Goal: Task Accomplishment & Management: Use online tool/utility

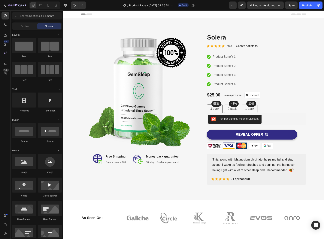
click at [88, 15] on icon at bounding box center [89, 15] width 6 height 2
click at [88, 14] on icon at bounding box center [89, 15] width 6 height 2
click at [294, 14] on icon at bounding box center [293, 15] width 5 height 2
click at [300, 14] on icon at bounding box center [298, 15] width 15 height 2
click at [302, 14] on icon at bounding box center [304, 15] width 5 height 2
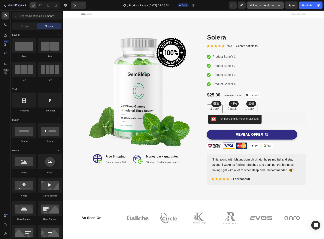
click at [275, 4] on span "0 product assigned" at bounding box center [262, 5] width 25 height 4
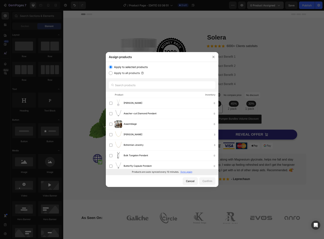
click at [275, 4] on div at bounding box center [162, 119] width 324 height 239
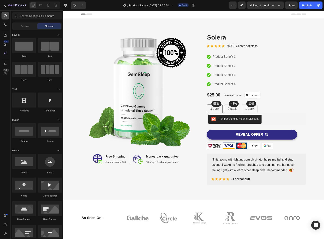
click at [6, 15] on icon at bounding box center [5, 15] width 3 height 3
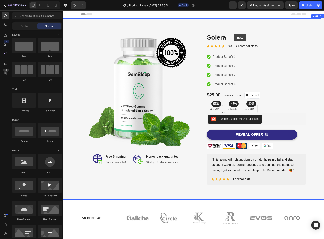
drag, startPoint x: 115, startPoint y: 59, endPoint x: 294, endPoint y: 124, distance: 190.2
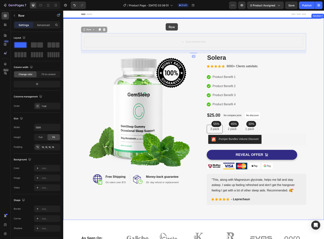
drag, startPoint x: 161, startPoint y: 42, endPoint x: 166, endPoint y: 23, distance: 19.2
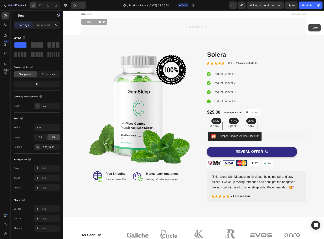
drag, startPoint x: 305, startPoint y: 24, endPoint x: 310, endPoint y: 24, distance: 5.1
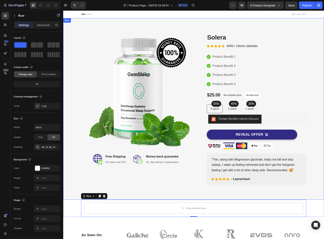
click at [281, 26] on div "Image Image Free Shipping Heading On oders over $70 Text block Row Image Money-…" at bounding box center [193, 109] width 261 height 182
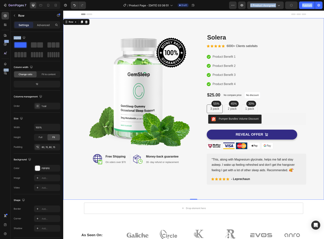
drag, startPoint x: 89, startPoint y: 57, endPoint x: 191, endPoint y: 20, distance: 108.4
click at [13, 47] on div "Layout Column width Change ratio Fit to content 12 Columns management Order 1 c…" at bounding box center [37, 146] width 53 height 229
click at [16, 44] on span at bounding box center [20, 44] width 12 height 5
drag, startPoint x: 79, startPoint y: 55, endPoint x: 189, endPoint y: 26, distance: 113.0
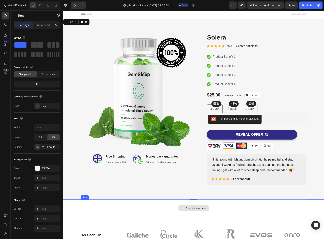
click at [198, 209] on div "Drop element here" at bounding box center [196, 208] width 20 height 3
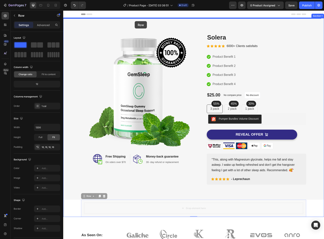
drag, startPoint x: 127, startPoint y: 210, endPoint x: 143, endPoint y: 65, distance: 146.1
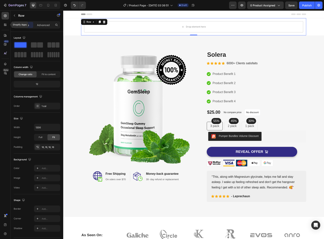
drag, startPoint x: 4, startPoint y: 25, endPoint x: 63, endPoint y: 134, distance: 124.4
click at [4, 25] on icon at bounding box center [5, 25] width 4 height 4
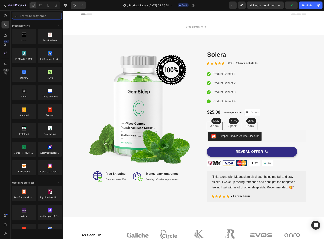
click at [35, 14] on input "text" at bounding box center [37, 16] width 50 height 8
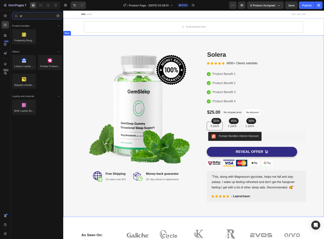
type input "e"
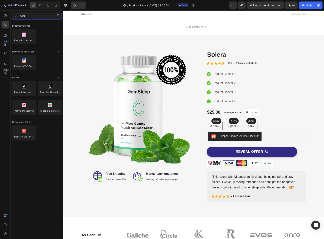
type input "easif"
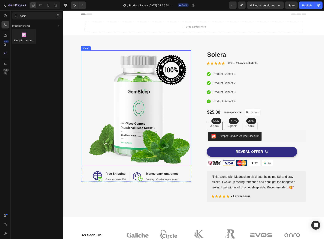
click at [122, 67] on img at bounding box center [136, 107] width 110 height 115
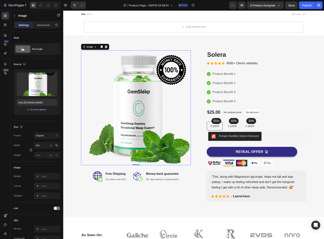
click at [155, 86] on img at bounding box center [136, 107] width 110 height 115
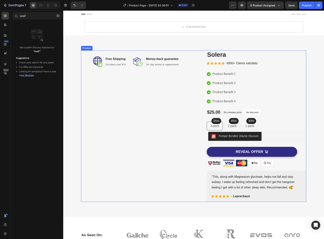
click at [122, 97] on div "Image Free Shipping Heading On oders over $70 Text block Row Image Money-back g…" at bounding box center [136, 126] width 110 height 152
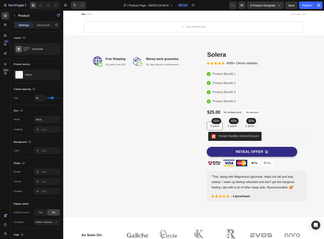
click at [172, 101] on div "Image Free Shipping Heading On oders over $70 Text block Row Image Money-back g…" at bounding box center [136, 126] width 110 height 152
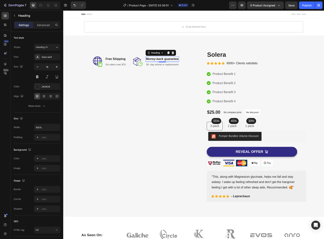
click at [158, 60] on p "Money-back guarantee" at bounding box center [162, 59] width 33 height 5
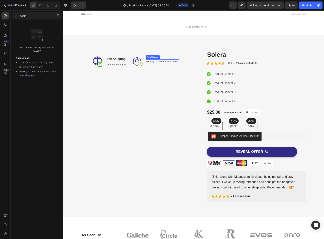
click at [153, 62] on p "30- day refund or replacement" at bounding box center [162, 62] width 33 height 4
click at [140, 61] on img at bounding box center [139, 62] width 9 height 9
click at [98, 60] on p "Free Shipping" at bounding box center [106, 59] width 20 height 5
click at [101, 63] on p "On oders over $70" at bounding box center [106, 62] width 20 height 4
click at [128, 64] on div "Drop element here" at bounding box center [128, 62] width 30 height 6
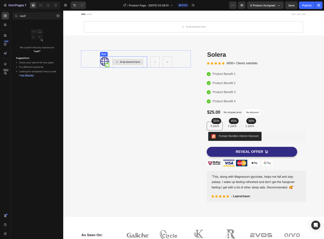
click at [140, 64] on div "Drop element here" at bounding box center [128, 62] width 30 height 6
click at [149, 65] on div "Image Drop element here Row Row Row" at bounding box center [136, 58] width 110 height 17
click at [151, 65] on div "Image Drop element here Row Row Row Row" at bounding box center [136, 126] width 110 height 152
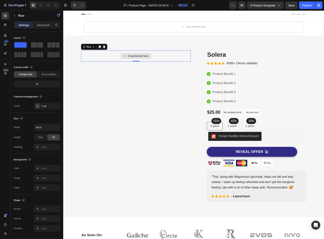
click at [153, 58] on div "Drop element here" at bounding box center [136, 55] width 110 height 11
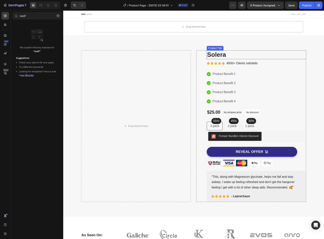
click at [218, 53] on h2 "Solera" at bounding box center [256, 54] width 99 height 9
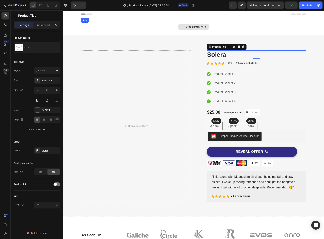
click at [182, 27] on icon at bounding box center [182, 26] width 3 height 3
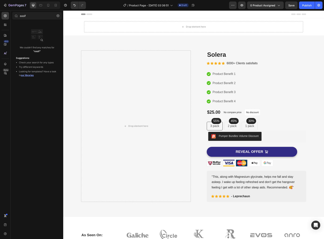
click at [29, 76] on span "our libraries" at bounding box center [27, 75] width 13 height 3
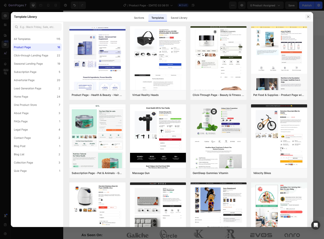
click at [309, 16] on icon "button" at bounding box center [308, 16] width 3 height 3
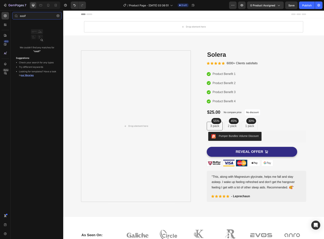
drag, startPoint x: 36, startPoint y: 16, endPoint x: -1, endPoint y: 21, distance: 37.1
click at [0, 0] on html "7 / Product Page - Sep 28, 03:36:51 Draft Preview 0 product assigned Save Publi…" at bounding box center [162, 0] width 324 height 0
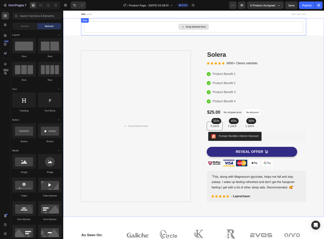
click at [182, 27] on icon at bounding box center [182, 26] width 3 height 3
click at [185, 29] on div "Drop element here" at bounding box center [193, 27] width 30 height 6
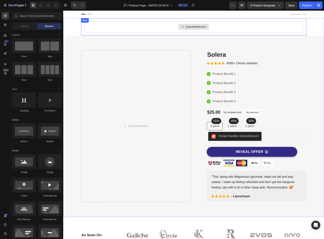
click at [185, 29] on div "Drop element here" at bounding box center [193, 27] width 30 height 6
click at [186, 28] on div "Drop element here" at bounding box center [196, 26] width 20 height 3
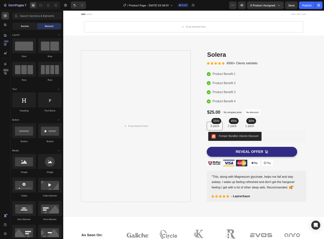
click at [24, 28] on span "Section" at bounding box center [25, 26] width 8 height 3
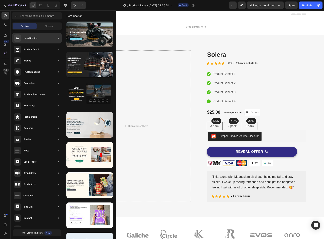
click at [21, 37] on div "Hero Section" at bounding box center [26, 39] width 24 height 8
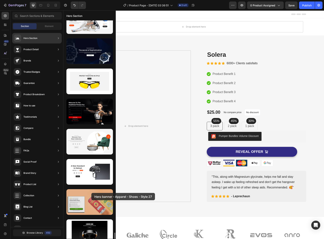
scroll to position [1864, 0]
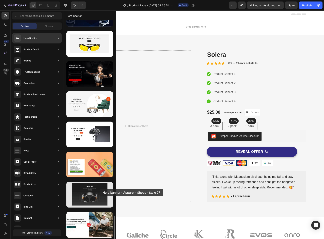
click at [100, 189] on div at bounding box center [89, 195] width 47 height 26
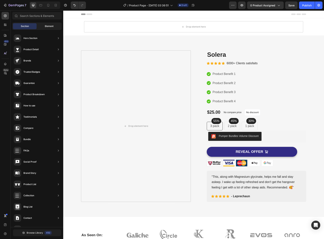
drag, startPoint x: 44, startPoint y: 22, endPoint x: 46, endPoint y: 23, distance: 2.4
click at [44, 22] on div "Sections(30) Elements(84) Section Element Hero Section Product Detail Brands Tr…" at bounding box center [37, 125] width 53 height 227
click at [47, 25] on span "Element" at bounding box center [49, 26] width 9 height 3
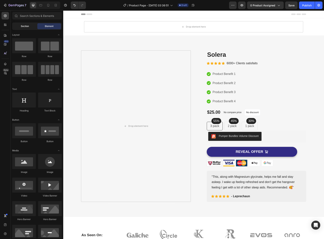
click at [22, 25] on span "Section" at bounding box center [25, 26] width 8 height 3
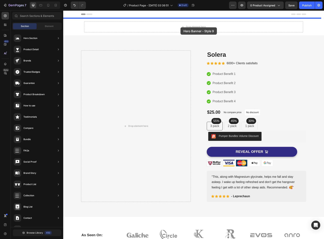
drag, startPoint x: 158, startPoint y: 208, endPoint x: 181, endPoint y: 23, distance: 185.5
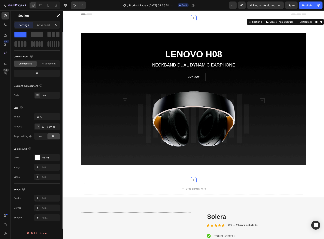
scroll to position [0, 0]
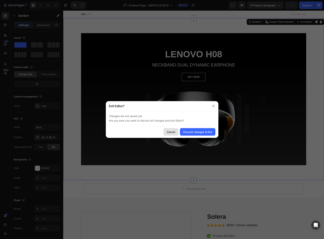
drag, startPoint x: 175, startPoint y: 132, endPoint x: 94, endPoint y: 72, distance: 101.0
click at [175, 132] on div "Cancel" at bounding box center [171, 132] width 9 height 4
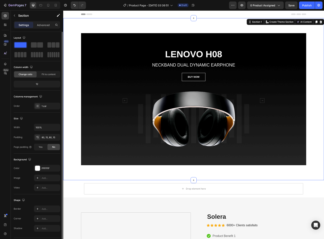
click at [17, 41] on div "Layout" at bounding box center [37, 46] width 47 height 23
click at [37, 25] on p "Advanced" at bounding box center [43, 25] width 13 height 4
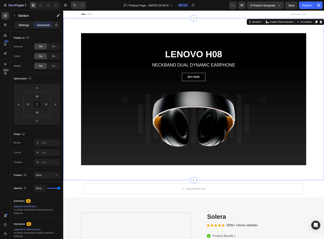
click at [26, 28] on div "Settings" at bounding box center [23, 25] width 19 height 6
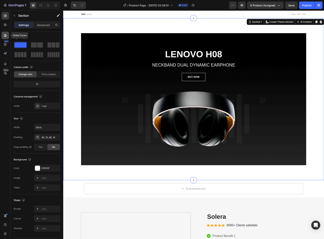
click at [4, 34] on icon at bounding box center [5, 36] width 4 height 4
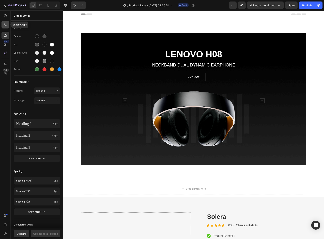
click at [6, 25] on icon at bounding box center [5, 25] width 4 height 4
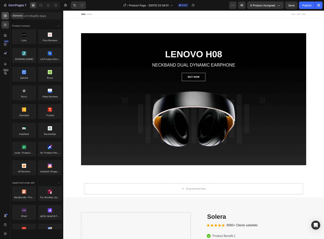
click at [7, 19] on div at bounding box center [6, 16] width 8 height 8
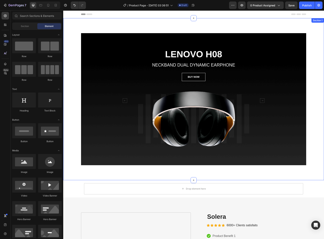
click at [175, 68] on div "NECKBAND DUAL DYNAMIC EARPHONE" at bounding box center [193, 65] width 126 height 6
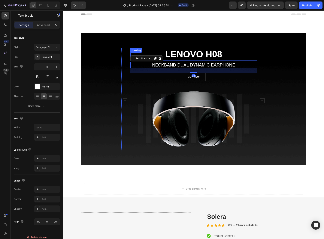
click at [248, 46] on div "LENOVO H08 Heading NECKBAND DUAL DYNAMIC EARPHONE Text block 24 BUY NOW Button …" at bounding box center [193, 99] width 225 height 132
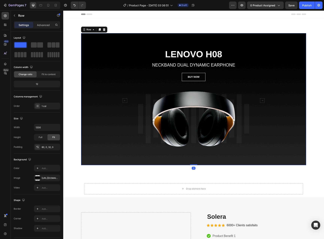
click at [272, 44] on div "LENOVO H08 Heading NECKBAND DUAL DYNAMIC EARPHONE Text block BUY NOW Button Ima…" at bounding box center [193, 99] width 225 height 132
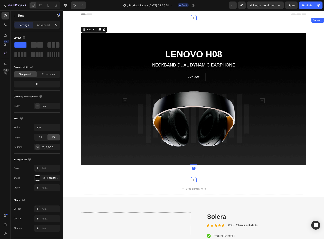
click at [133, 23] on div "LENOVO H08 Heading NECKBAND DUAL DYNAMIC EARPHONE Text block BUY NOW Button Ima…" at bounding box center [193, 99] width 261 height 162
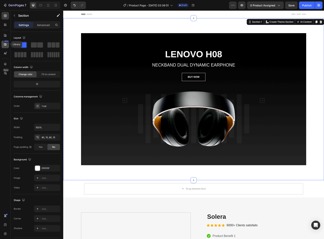
click at [5, 45] on icon at bounding box center [5, 44] width 2 height 2
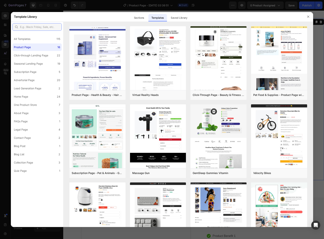
click at [31, 29] on input "text" at bounding box center [36, 27] width 49 height 8
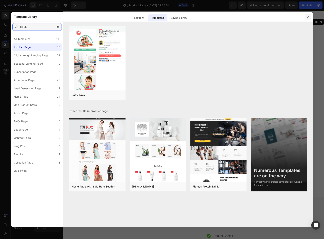
type input "HERO"
drag, startPoint x: 308, startPoint y: 17, endPoint x: 197, endPoint y: 25, distance: 112.1
click at [207, 26] on div "Template Library Sections Templates Existing pages Saved Library Templates Save…" at bounding box center [162, 119] width 302 height 215
click at [139, 19] on div "Sections" at bounding box center [139, 18] width 16 height 8
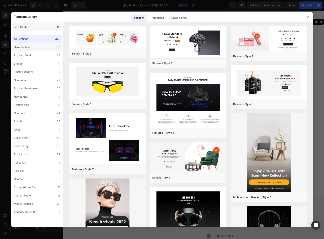
click at [44, 47] on label "Hero Section 76" at bounding box center [36, 48] width 49 height 8
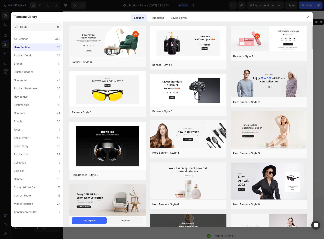
scroll to position [38, 0]
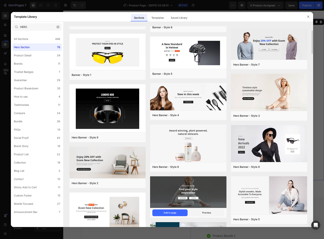
click at [193, 191] on img at bounding box center [188, 193] width 76 height 32
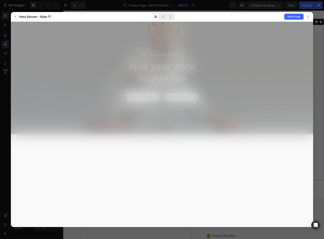
scroll to position [0, 0]
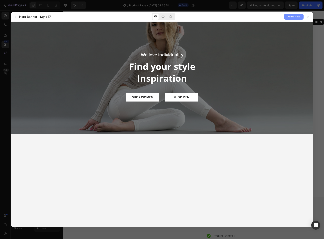
click at [290, 17] on span "Add to Page" at bounding box center [293, 16] width 13 height 5
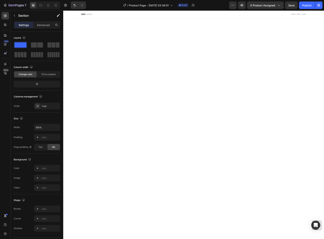
scroll to position [1560, 0]
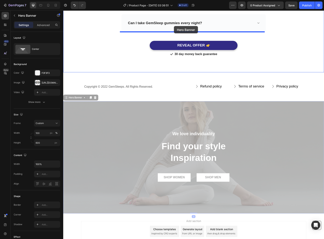
drag, startPoint x: 174, startPoint y: 117, endPoint x: 174, endPoint y: 26, distance: 90.4
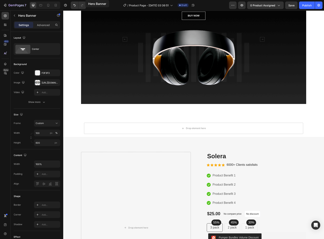
scroll to position [0, 0]
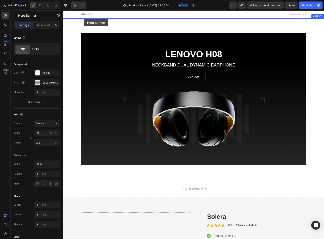
drag, startPoint x: 77, startPoint y: 159, endPoint x: 84, endPoint y: 18, distance: 140.7
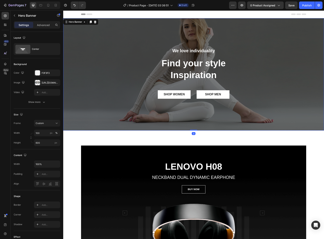
click at [182, 40] on div "Overlay" at bounding box center [193, 74] width 261 height 113
click at [84, 23] on icon at bounding box center [84, 21] width 3 height 3
click at [158, 53] on p "We love individuality" at bounding box center [194, 51] width 106 height 6
click at [152, 33] on div "Overlay" at bounding box center [193, 74] width 261 height 113
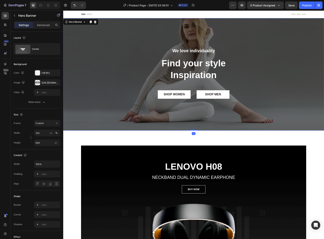
click at [152, 33] on div "Overlay" at bounding box center [193, 74] width 261 height 113
click at [84, 22] on icon at bounding box center [84, 22] width 1 height 1
click at [92, 23] on div at bounding box center [90, 22] width 5 height 5
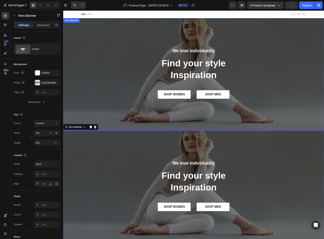
click at [87, 79] on div "We love individuality Text Block Find your style Inspiration Heading SHOP WOMEN…" at bounding box center [193, 74] width 261 height 53
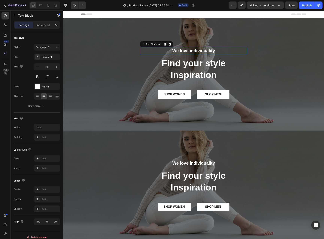
click at [191, 54] on p "We love individuality" at bounding box center [194, 51] width 106 height 6
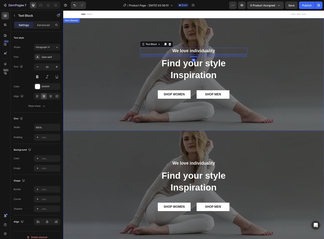
click at [171, 34] on div "Overlay" at bounding box center [193, 74] width 261 height 113
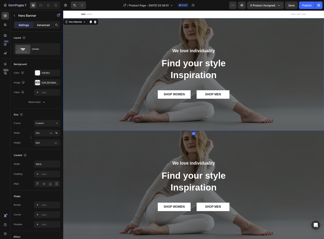
click at [42, 24] on p "Advanced" at bounding box center [43, 25] width 13 height 4
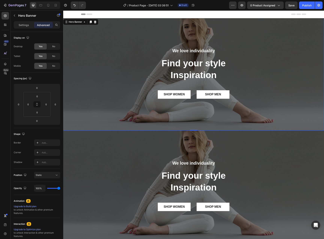
click at [94, 20] on div "Hero Banner" at bounding box center [80, 22] width 35 height 6
click at [96, 22] on icon at bounding box center [95, 21] width 3 height 3
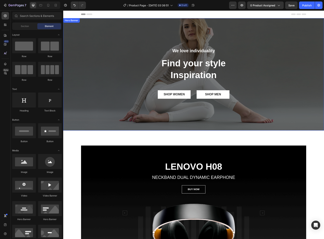
click at [127, 87] on div "We love individuality Text Block Find your style Inspiration Heading SHOP WOMEN…" at bounding box center [193, 74] width 261 height 53
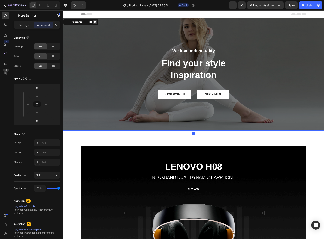
click at [95, 23] on div at bounding box center [95, 22] width 5 height 5
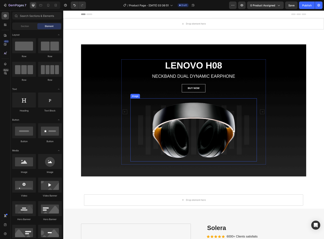
click at [171, 125] on img at bounding box center [193, 130] width 126 height 63
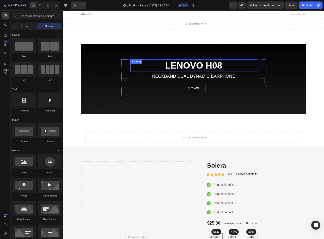
click at [195, 66] on p "LENOVO H08" at bounding box center [194, 66] width 126 height 12
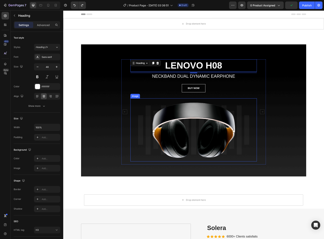
click at [195, 136] on img at bounding box center [193, 130] width 126 height 63
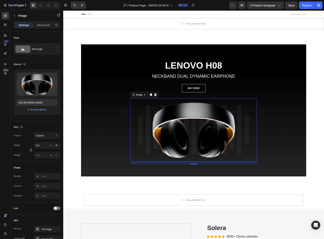
click at [205, 119] on img at bounding box center [193, 130] width 126 height 63
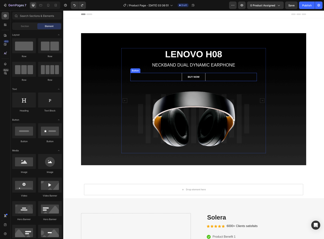
click at [193, 97] on img at bounding box center [193, 118] width 126 height 63
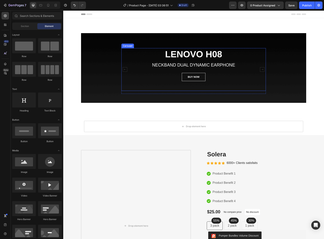
click at [117, 64] on div "LENOVO H08 Heading NECKBAND DUAL DYNAMIC EARPHONE Text block BUY NOW Button MW6…" at bounding box center [193, 72] width 225 height 49
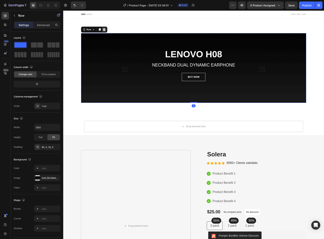
click at [103, 31] on icon at bounding box center [104, 29] width 2 height 3
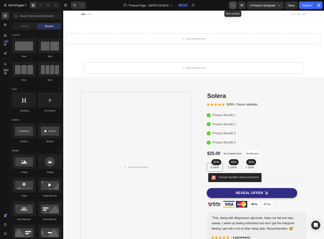
click at [234, 5] on icon "button" at bounding box center [233, 5] width 4 height 4
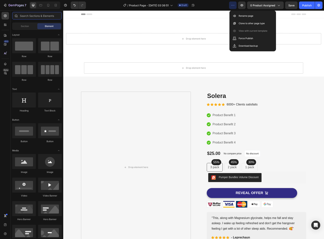
click at [30, 15] on input "text" at bounding box center [37, 16] width 50 height 8
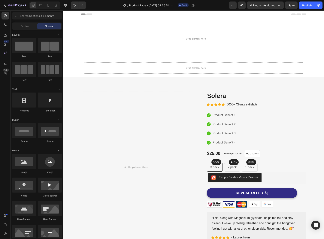
click at [48, 29] on div "Element" at bounding box center [49, 26] width 24 height 6
click at [26, 53] on div at bounding box center [24, 45] width 24 height 15
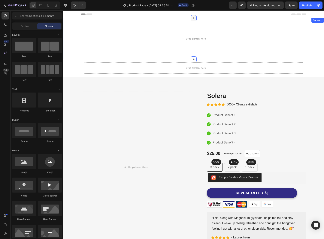
click at [191, 20] on div at bounding box center [194, 18] width 6 height 6
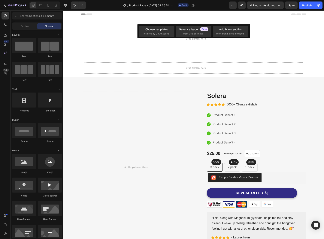
click at [200, 38] on div "Choose templates inspired by CRO experts Generate layout from URL or image Add …" at bounding box center [194, 31] width 112 height 14
click at [187, 31] on div "Generate layout" at bounding box center [193, 29] width 29 height 4
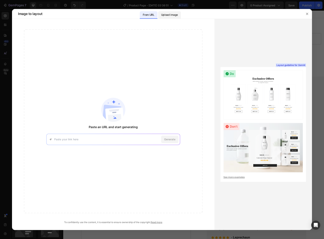
click at [167, 15] on p "Upload image" at bounding box center [169, 15] width 17 height 5
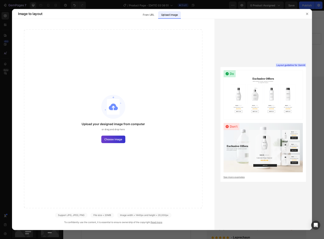
click at [115, 141] on span "Choose image" at bounding box center [113, 140] width 18 height 4
click at [0, 0] on input "Choose image" at bounding box center [0, 0] width 0 height 0
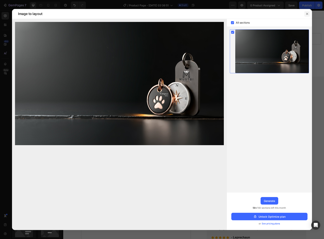
drag, startPoint x: 308, startPoint y: 15, endPoint x: 242, endPoint y: 0, distance: 67.4
click at [308, 14] on icon "button" at bounding box center [307, 13] width 3 height 3
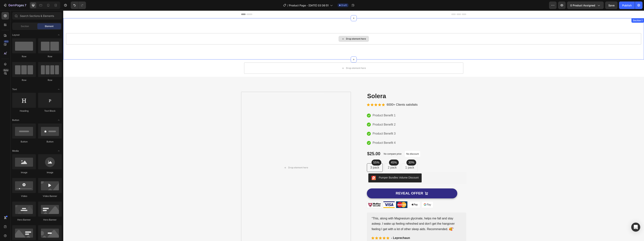
click at [324, 37] on div "Drop element here" at bounding box center [354, 39] width 30 height 6
click at [324, 22] on div "Drop element here Section 1" at bounding box center [353, 38] width 581 height 41
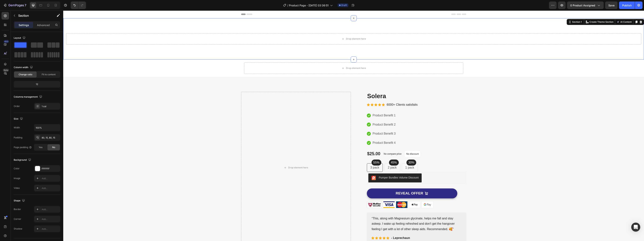
click at [324, 19] on icon at bounding box center [353, 18] width 3 height 3
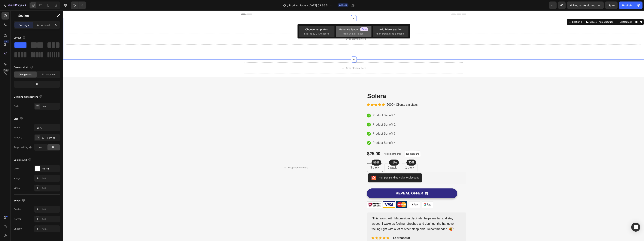
click at [324, 30] on icon at bounding box center [364, 29] width 8 height 4
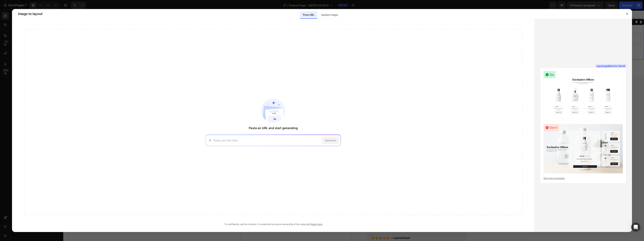
click at [259, 141] on input at bounding box center [267, 140] width 107 height 4
click at [245, 154] on span "https://seal-commerce-asia.myshopify.com/pages/image-to-layout-demo-page" at bounding box center [233, 153] width 24 height 3
type input "https://seal-commerce-asia.myshopify.com/pages/image-to-layout-demo-page"
click at [324, 140] on span "Generate" at bounding box center [330, 140] width 11 height 4
click at [324, 204] on div "Capturing image from URL... 14%" at bounding box center [273, 122] width 498 height 186
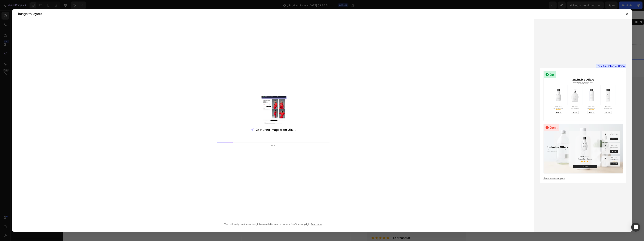
drag, startPoint x: 393, startPoint y: 203, endPoint x: 386, endPoint y: 184, distance: 20.1
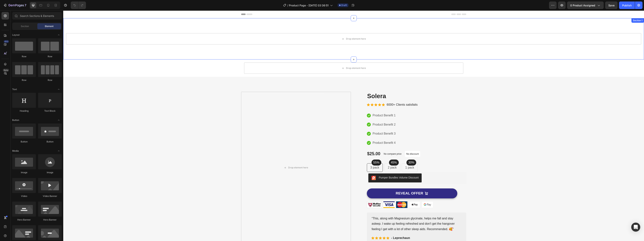
click at [346, 35] on div "Drop element here" at bounding box center [353, 38] width 575 height 11
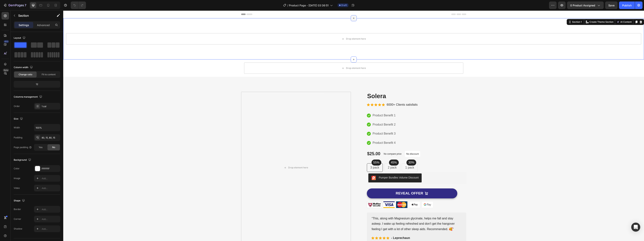
click at [351, 20] on div at bounding box center [354, 18] width 6 height 6
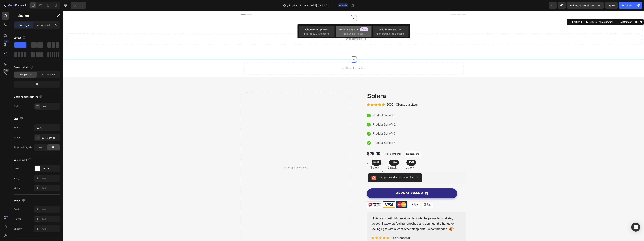
click at [361, 29] on icon at bounding box center [364, 29] width 8 height 4
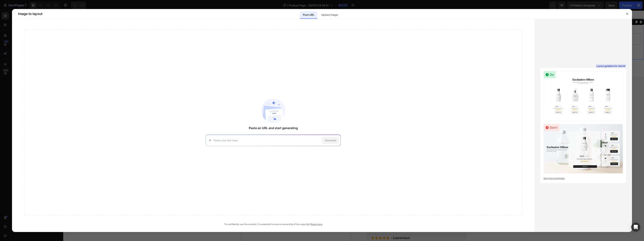
click at [269, 120] on img at bounding box center [273, 111] width 24 height 24
click at [333, 14] on p "Upload image" at bounding box center [329, 15] width 17 height 5
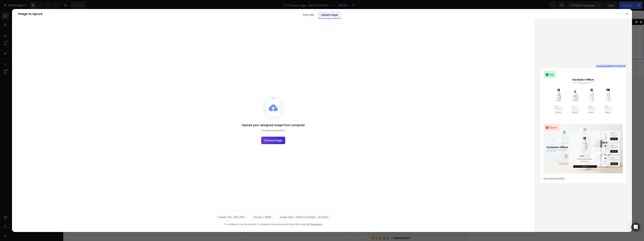
click at [277, 138] on span "Choose image" at bounding box center [273, 140] width 18 height 4
click at [0, 0] on input "Choose image" at bounding box center [0, 0] width 0 height 0
click at [270, 138] on span "Choose image" at bounding box center [273, 140] width 18 height 4
click at [0, 0] on input "Choose image" at bounding box center [0, 0] width 0 height 0
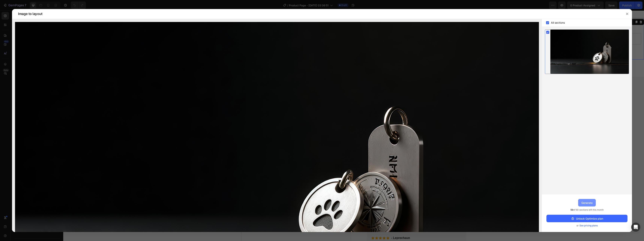
drag, startPoint x: 590, startPoint y: 204, endPoint x: 526, endPoint y: 193, distance: 64.4
click at [590, 204] on div "Generate" at bounding box center [586, 203] width 11 height 4
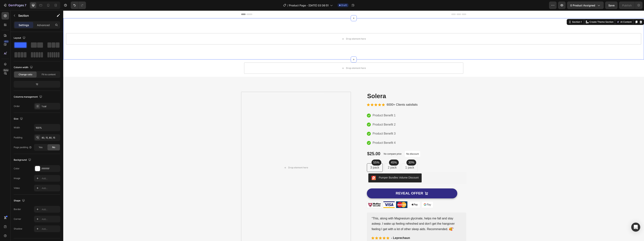
click at [10, 47] on div "450 Beta" at bounding box center [5, 126] width 11 height 230
click at [13, 45] on div "Layout Column width Change ratio Fit to content 12 Columns management Order 1 c…" at bounding box center [37, 146] width 53 height 229
click at [14, 45] on div at bounding box center [21, 45] width 14 height 7
click at [17, 46] on span at bounding box center [20, 44] width 12 height 5
click at [24, 44] on span at bounding box center [20, 44] width 12 height 5
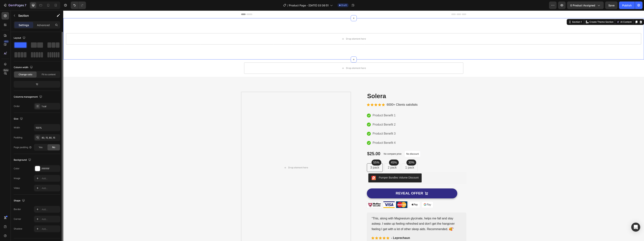
click at [24, 44] on span at bounding box center [20, 44] width 12 height 5
click at [339, 40] on div "Drop element here" at bounding box center [354, 39] width 30 height 6
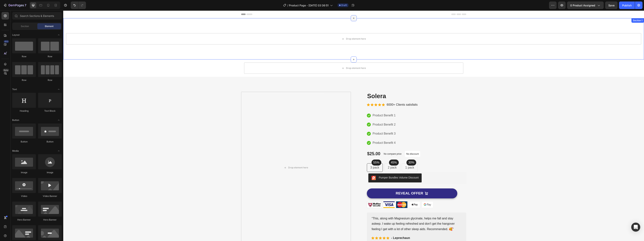
click at [353, 17] on icon at bounding box center [353, 18] width 3 height 3
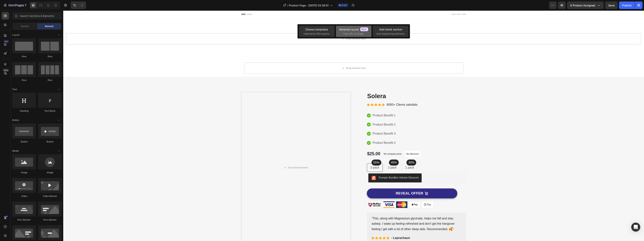
click at [345, 30] on div "Generate layout" at bounding box center [353, 29] width 29 height 4
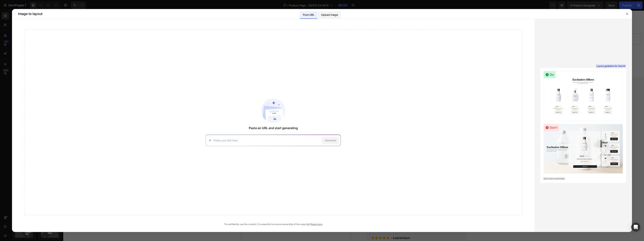
click at [322, 13] on p "Upload image" at bounding box center [329, 15] width 17 height 5
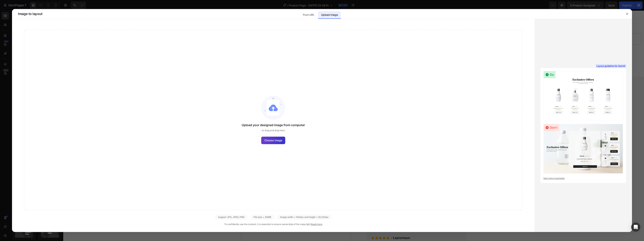
click at [268, 140] on span "Choose image" at bounding box center [273, 140] width 18 height 4
click at [0, 0] on input "Choose image" at bounding box center [0, 0] width 0 height 0
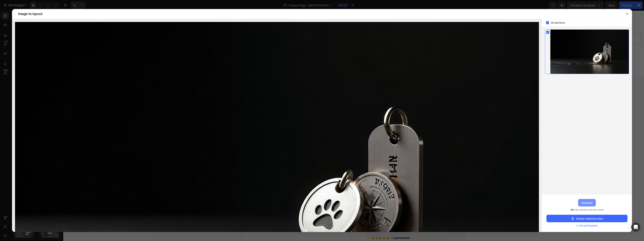
drag, startPoint x: 583, startPoint y: 204, endPoint x: 423, endPoint y: 133, distance: 174.4
click at [582, 204] on div "Generate" at bounding box center [586, 203] width 11 height 4
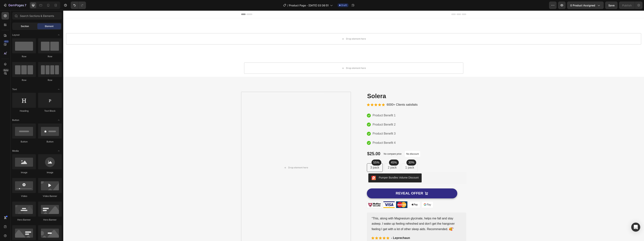
click at [26, 24] on div "Section" at bounding box center [25, 26] width 24 height 6
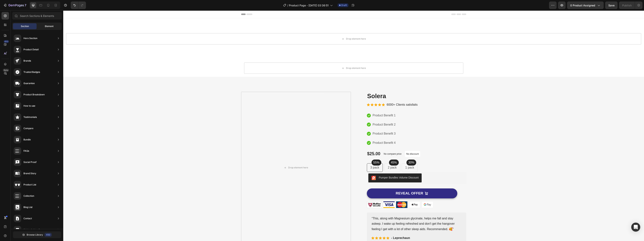
click at [40, 26] on div "Element" at bounding box center [49, 26] width 24 height 6
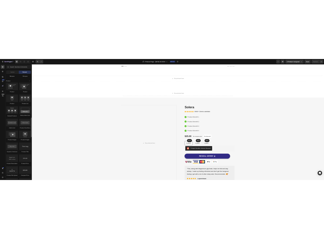
scroll to position [927, 0]
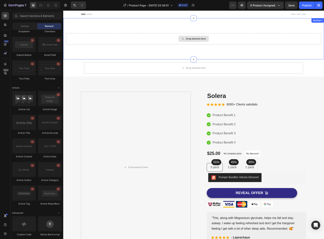
click at [195, 39] on div "Drop element here" at bounding box center [196, 38] width 20 height 3
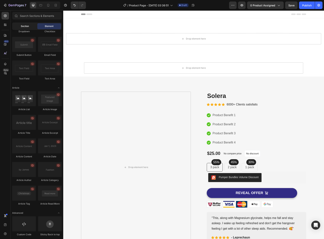
click at [26, 27] on span "Section" at bounding box center [25, 26] width 8 height 3
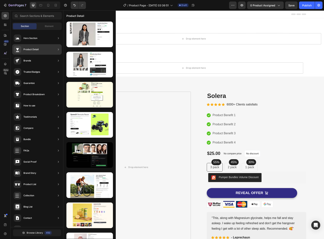
drag, startPoint x: 28, startPoint y: 39, endPoint x: 39, endPoint y: 40, distance: 11.1
click at [39, 40] on div "Hero Section" at bounding box center [37, 38] width 50 height 11
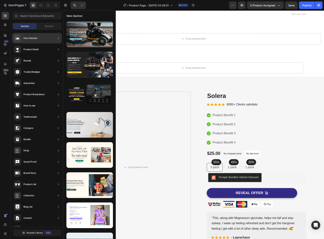
click at [39, 40] on div "Hero Section" at bounding box center [37, 38] width 50 height 11
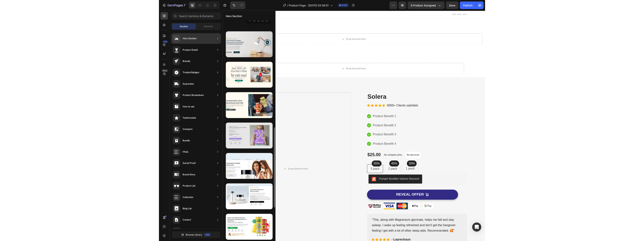
scroll to position [62, 0]
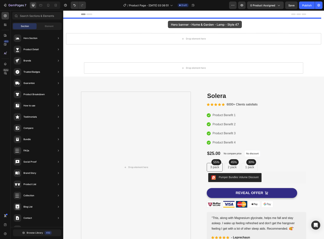
drag, startPoint x: 155, startPoint y: 47, endPoint x: 168, endPoint y: 21, distance: 29.8
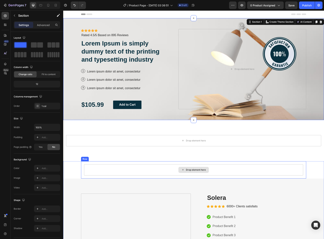
drag, startPoint x: 192, startPoint y: 119, endPoint x: 128, endPoint y: 128, distance: 64.4
click at [145, 111] on div "Icon Icon Icon Icon Icon Icon List Icon Icon Icon Icon Icon Icon List Rated 4.5…" at bounding box center [193, 69] width 231 height 102
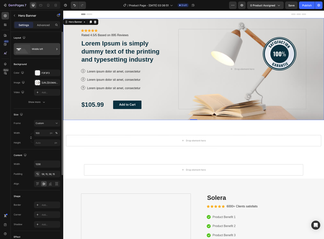
click at [40, 48] on div "Middle left" at bounding box center [43, 49] width 23 height 9
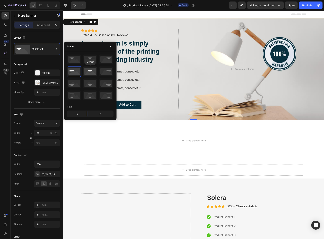
click at [90, 73] on icon at bounding box center [90, 72] width 14 height 10
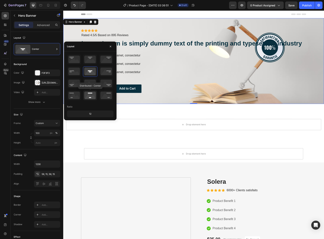
click at [90, 97] on icon at bounding box center [90, 96] width 14 height 10
click at [107, 94] on icon at bounding box center [106, 96] width 14 height 10
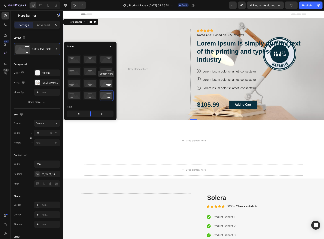
click at [107, 83] on icon at bounding box center [106, 84] width 14 height 10
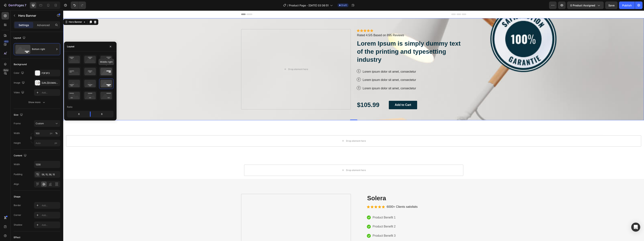
click at [106, 72] on icon at bounding box center [106, 72] width 14 height 10
click at [92, 71] on icon at bounding box center [90, 72] width 14 height 10
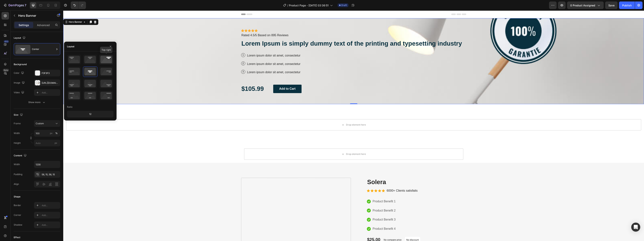
click at [104, 62] on icon at bounding box center [106, 60] width 14 height 10
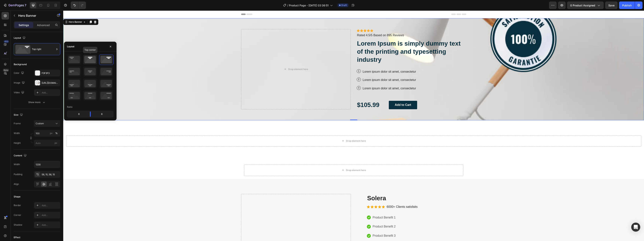
click at [94, 61] on icon at bounding box center [90, 60] width 14 height 10
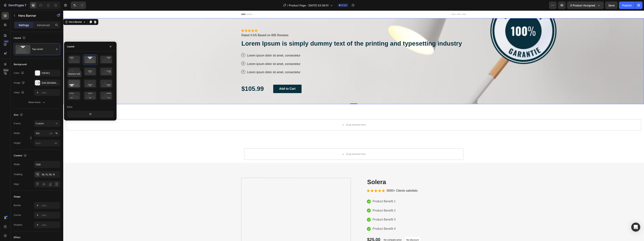
click at [78, 84] on icon at bounding box center [74, 84] width 14 height 10
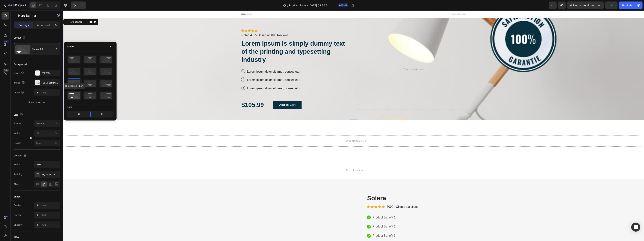
click at [75, 97] on icon at bounding box center [74, 96] width 14 height 10
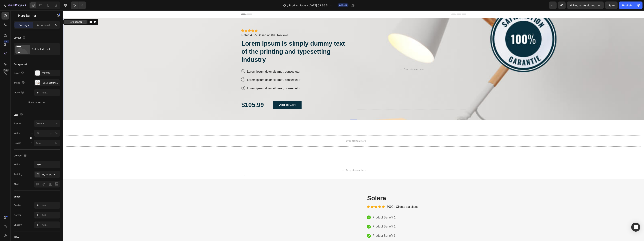
click at [73, 23] on div "Hero Banner" at bounding box center [75, 21] width 15 height 3
click at [32, 101] on div "Show more" at bounding box center [36, 102] width 17 height 4
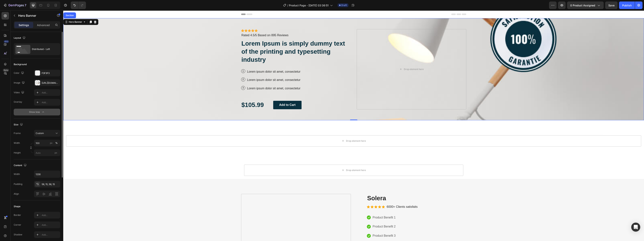
click at [33, 113] on div "Show less" at bounding box center [37, 112] width 16 height 4
click at [47, 122] on div "Custom" at bounding box center [45, 123] width 18 height 3
click at [37, 129] on div "As banner source" at bounding box center [44, 132] width 30 height 7
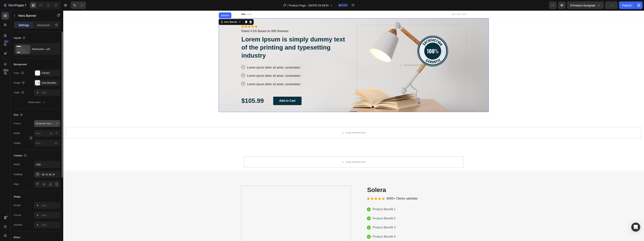
click at [51, 125] on span "As banner source" at bounding box center [45, 123] width 18 height 3
click at [48, 137] on div "Custom" at bounding box center [44, 139] width 30 height 7
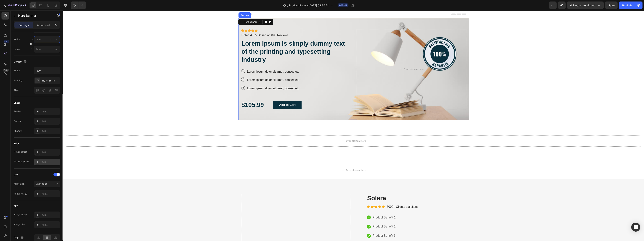
scroll to position [112, 0]
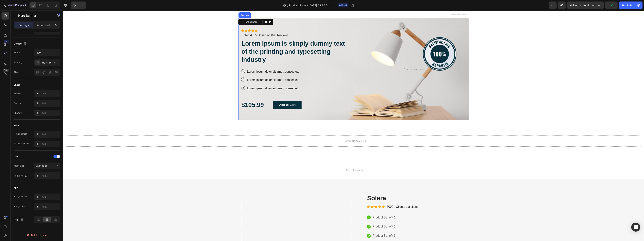
click at [36, 27] on div "Advanced" at bounding box center [43, 25] width 19 height 6
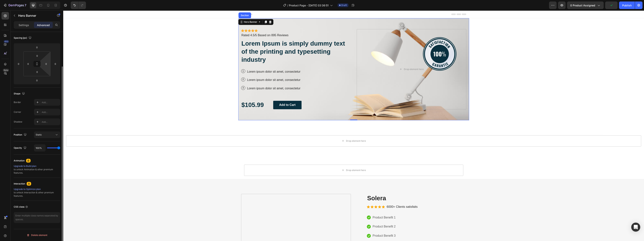
scroll to position [41, 0]
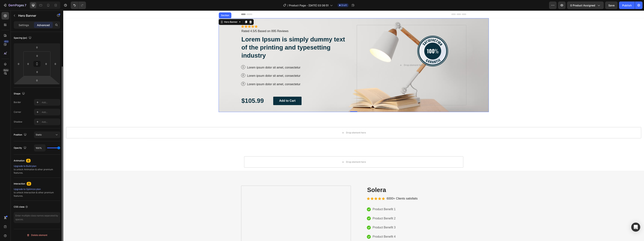
click at [20, 155] on div "Display on Desktop Yes No Tablet Yes No Mobile Yes No Spacing (px) 0 0 0 0 0 0 …" at bounding box center [37, 108] width 47 height 235
click at [21, 23] on p "Settings" at bounding box center [24, 25] width 11 height 4
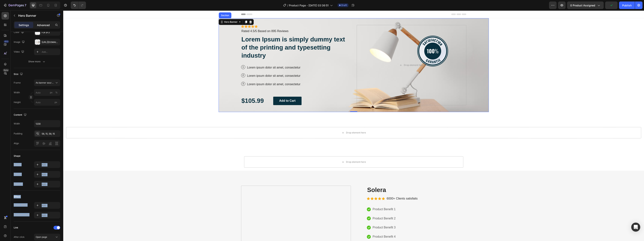
click at [45, 25] on p "Advanced" at bounding box center [43, 25] width 13 height 4
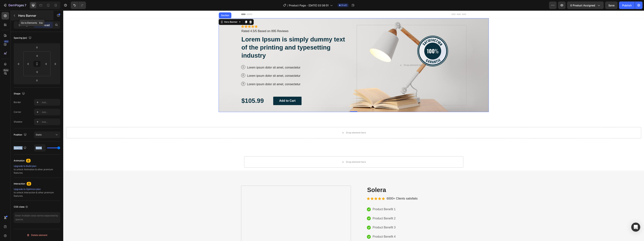
click at [14, 16] on icon "button" at bounding box center [14, 15] width 3 height 3
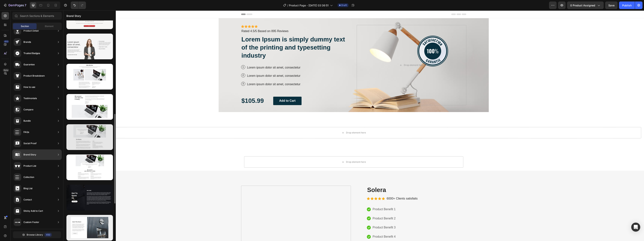
scroll to position [286, 0]
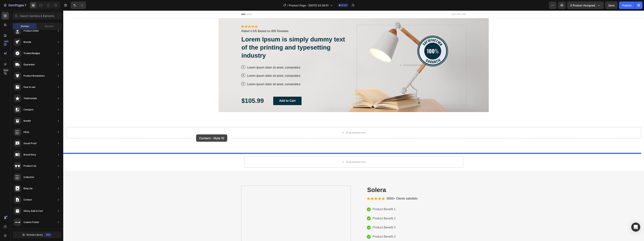
drag, startPoint x: 145, startPoint y: 153, endPoint x: 199, endPoint y: 132, distance: 57.8
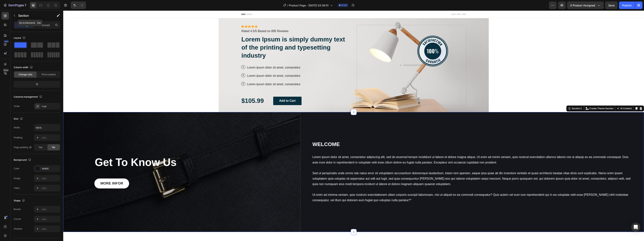
click at [14, 12] on div "Section" at bounding box center [30, 16] width 39 height 10
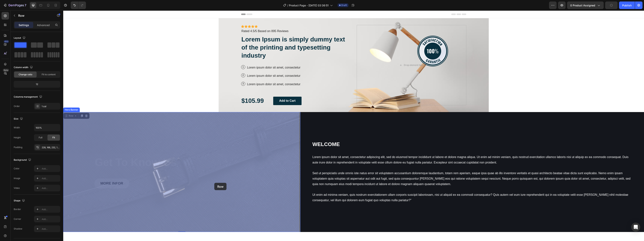
scroll to position [19, 0]
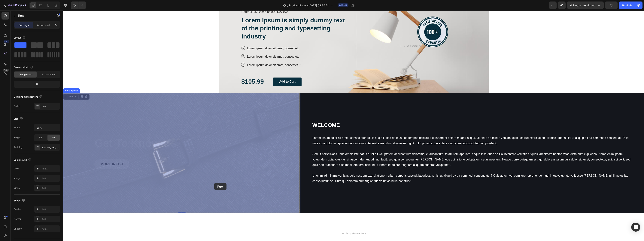
drag, startPoint x: 190, startPoint y: 146, endPoint x: 218, endPoint y: 161, distance: 31.8
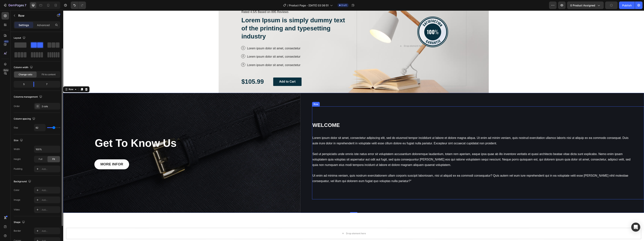
scroll to position [9, 0]
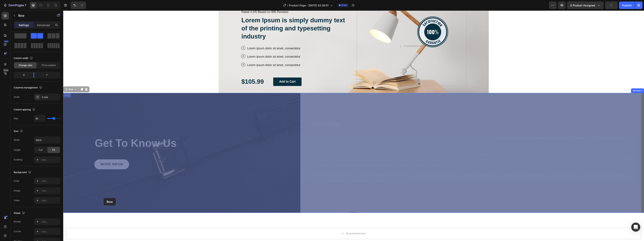
drag, startPoint x: 67, startPoint y: 95, endPoint x: 83, endPoint y: 131, distance: 38.9
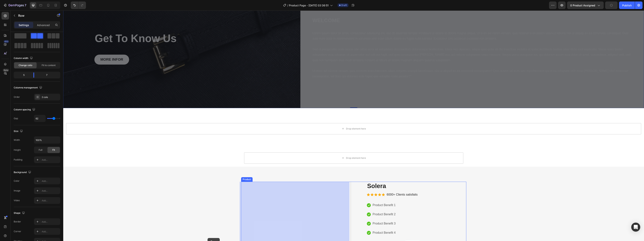
scroll to position [160, 0]
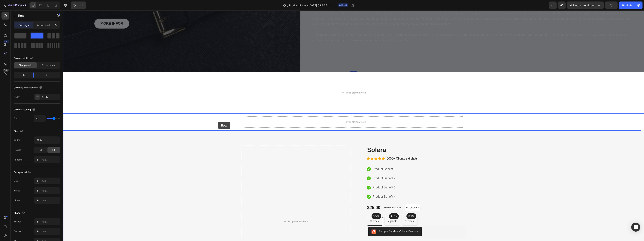
drag, startPoint x: 67, startPoint y: 89, endPoint x: 218, endPoint y: 121, distance: 154.6
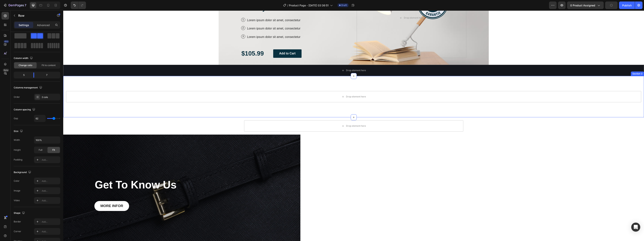
scroll to position [0, 0]
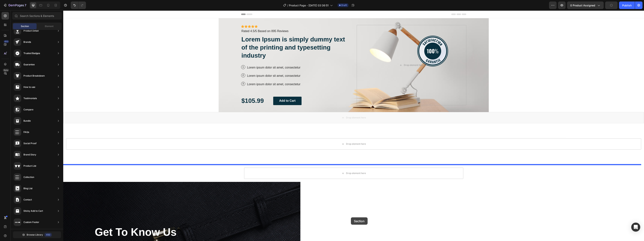
drag, startPoint x: 338, startPoint y: 119, endPoint x: 317, endPoint y: 182, distance: 66.5
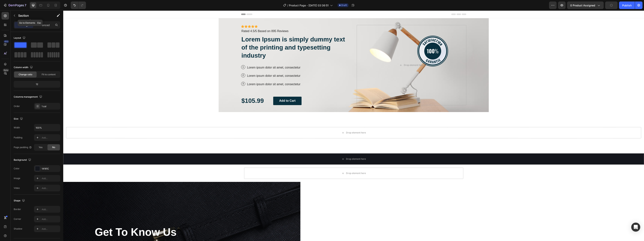
click at [14, 16] on icon "button" at bounding box center [14, 16] width 1 height 2
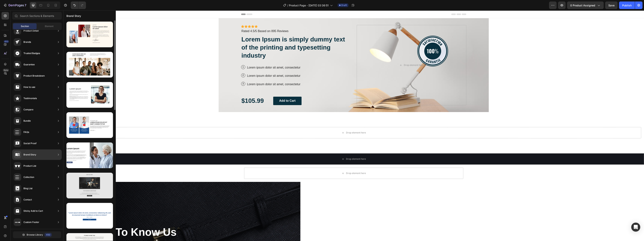
click at [80, 188] on div at bounding box center [89, 186] width 47 height 26
click at [78, 181] on div at bounding box center [89, 186] width 47 height 26
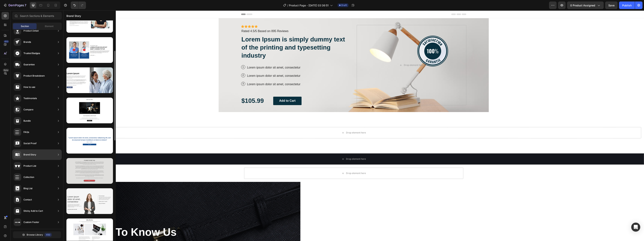
scroll to position [113, 0]
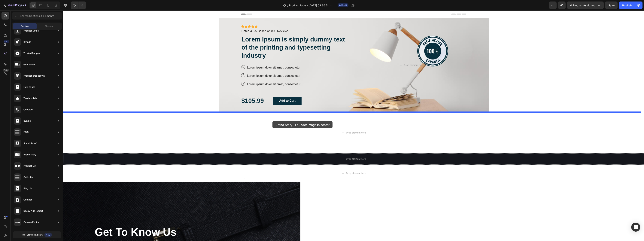
drag, startPoint x: 149, startPoint y: 176, endPoint x: 272, endPoint y: 119, distance: 136.0
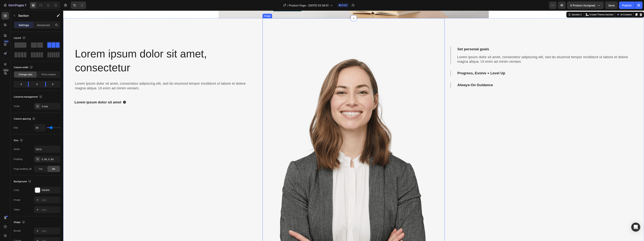
scroll to position [38, 0]
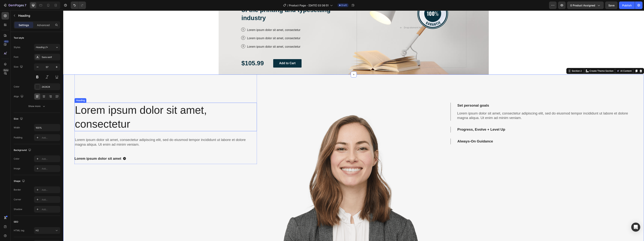
click at [226, 118] on h2 "Lorem ipsum dolor sit amet, consectetur" at bounding box center [165, 117] width 182 height 29
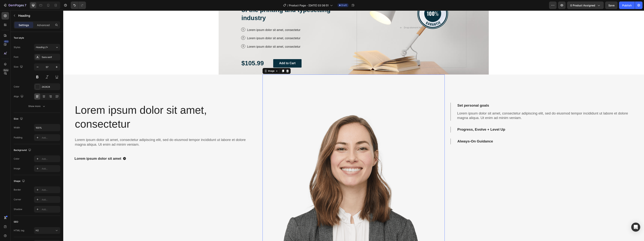
click at [303, 114] on img at bounding box center [354, 226] width 182 height 304
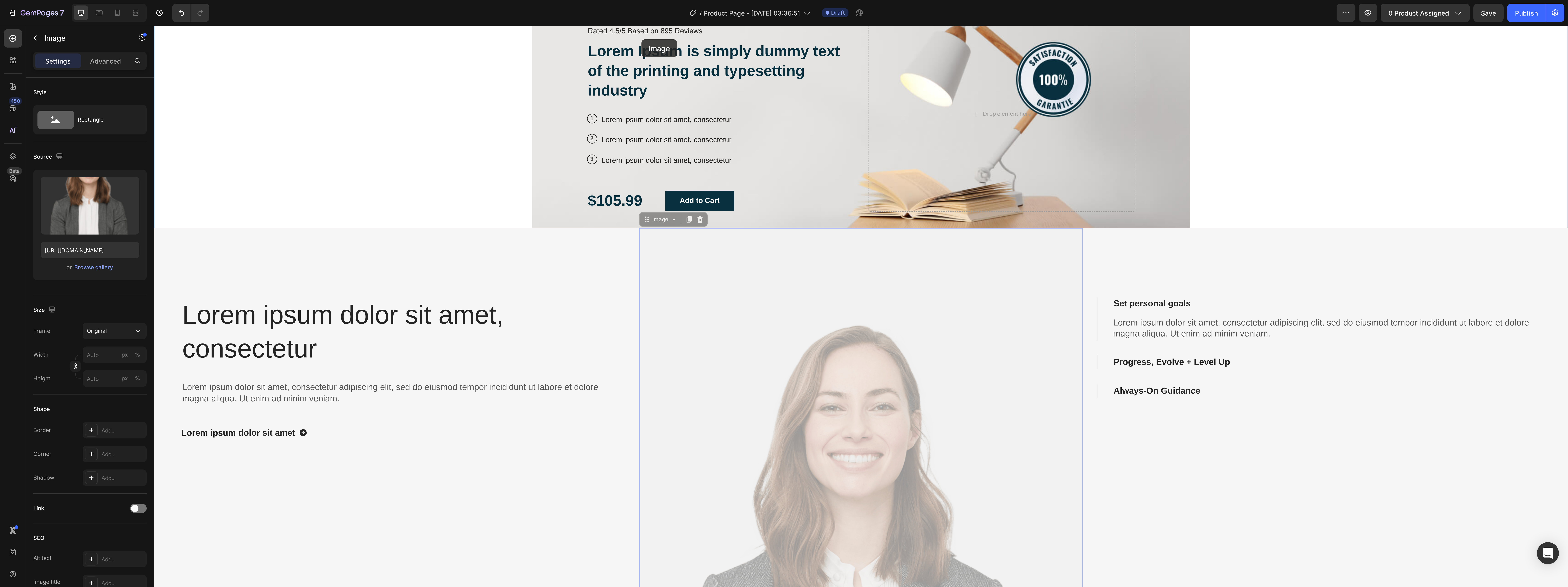
scroll to position [0, 0]
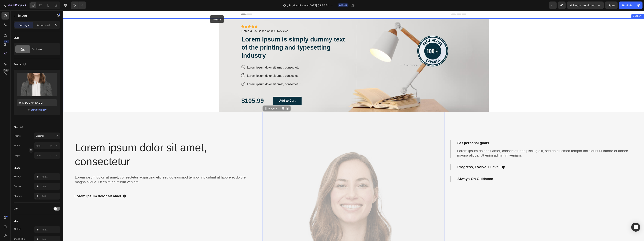
drag, startPoint x: 277, startPoint y: 89, endPoint x: 210, endPoint y: 15, distance: 99.5
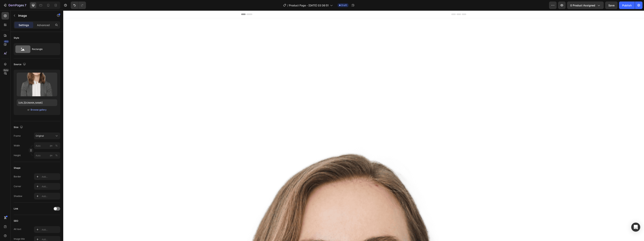
click at [43, 137] on span "Original" at bounding box center [40, 135] width 8 height 3
click at [44, 159] on span "Horizontal" at bounding box center [40, 159] width 11 height 4
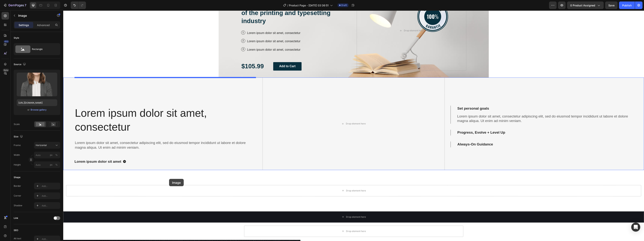
scroll to position [522, 0]
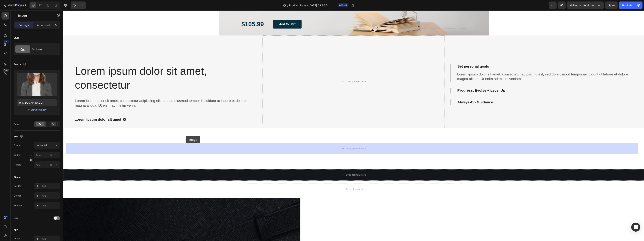
drag, startPoint x: 148, startPoint y: 51, endPoint x: 186, endPoint y: 136, distance: 93.2
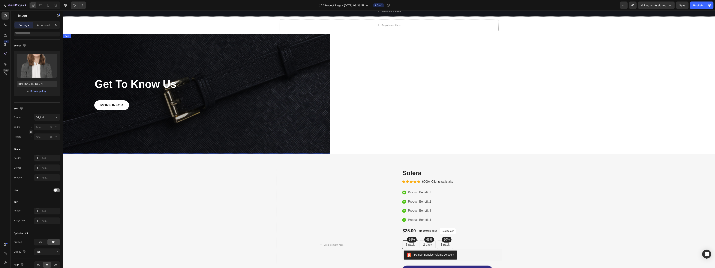
scroll to position [199, 0]
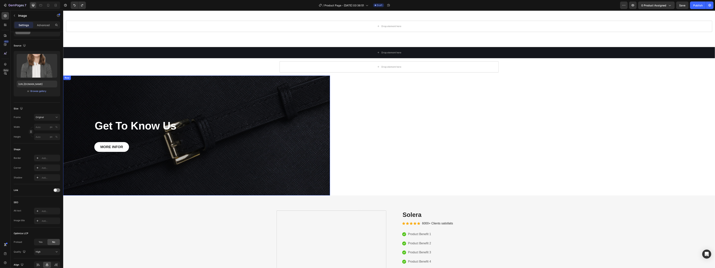
click at [173, 83] on div "Get To Know Us Heading MORE INFOR Button Row" at bounding box center [196, 135] width 267 height 120
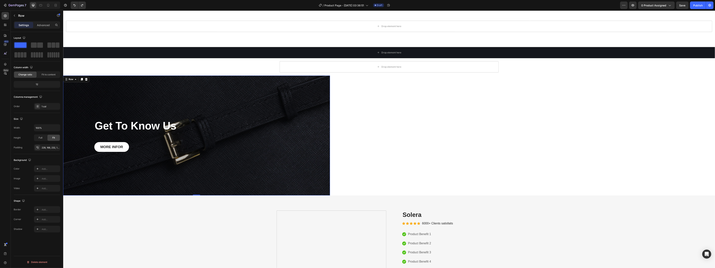
click at [181, 107] on div "Get To Know Us Heading MORE INFOR Button Row 0" at bounding box center [196, 135] width 267 height 120
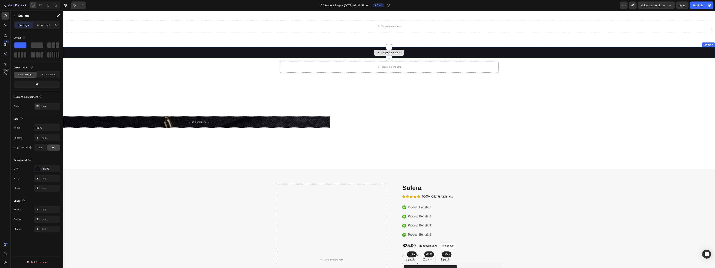
click at [190, 53] on div "Drop element here" at bounding box center [389, 52] width 652 height 11
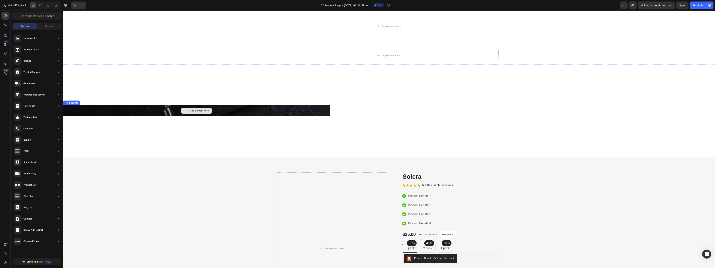
click at [182, 110] on div "Drop element here" at bounding box center [196, 111] width 30 height 6
click at [165, 109] on div "Drop element here" at bounding box center [196, 110] width 267 height 11
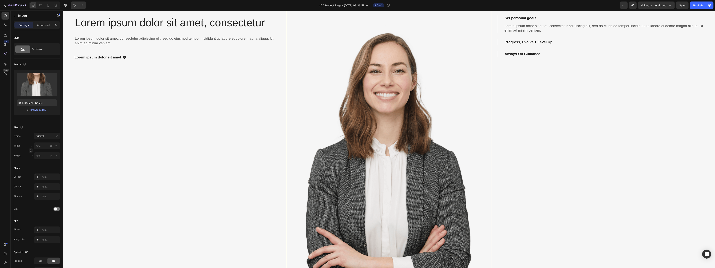
scroll to position [42, 0]
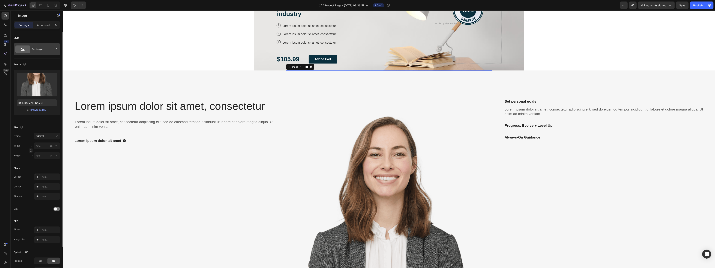
click at [32, 47] on div "Rectangle" at bounding box center [43, 49] width 23 height 9
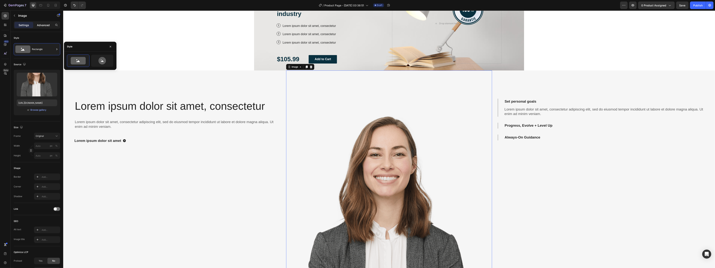
click at [49, 24] on p "Advanced" at bounding box center [43, 25] width 13 height 4
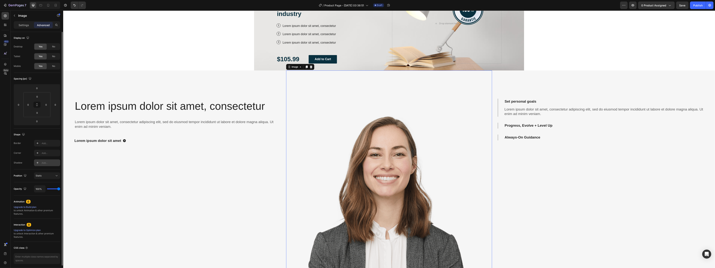
click at [51, 161] on div "Add..." at bounding box center [51, 162] width 18 height 3
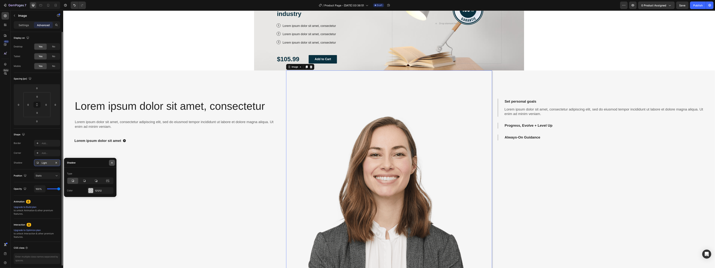
click at [111, 162] on icon "button" at bounding box center [112, 162] width 3 height 3
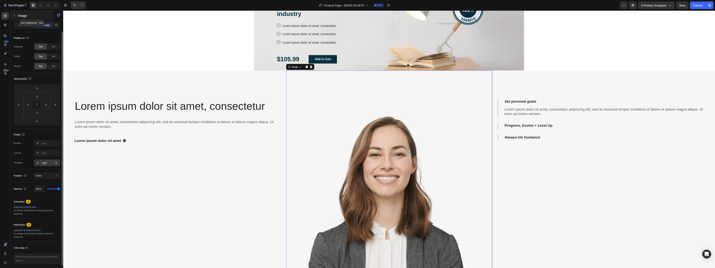
click at [16, 17] on button "button" at bounding box center [14, 16] width 6 height 6
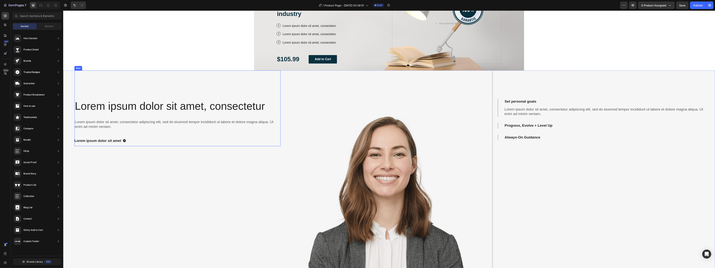
scroll to position [0, 0]
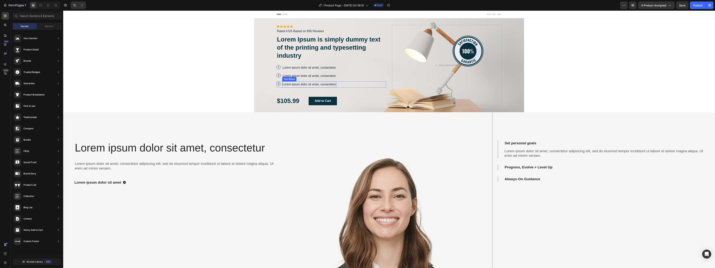
click at [270, 82] on div "Background Image" at bounding box center [389, 65] width 270 height 94
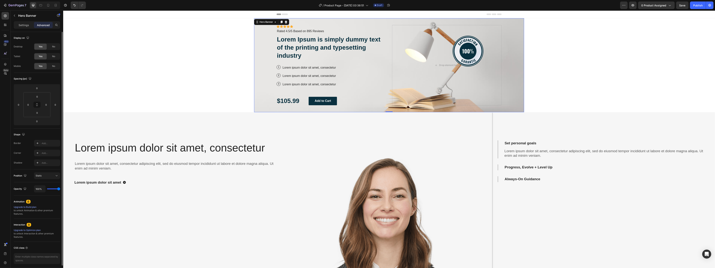
click at [19, 23] on p "Settings" at bounding box center [24, 25] width 11 height 4
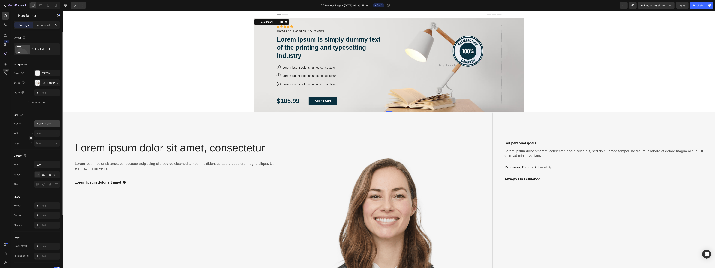
click at [45, 123] on span "As banner source" at bounding box center [45, 123] width 18 height 3
click at [51, 139] on div "Custom" at bounding box center [46, 139] width 22 height 3
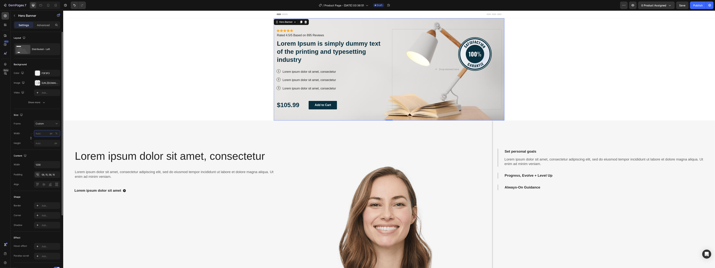
click at [43, 134] on input "px %" at bounding box center [47, 133] width 26 height 7
click at [39, 142] on p "Full 100%" at bounding box center [46, 142] width 22 height 3
type input "100"
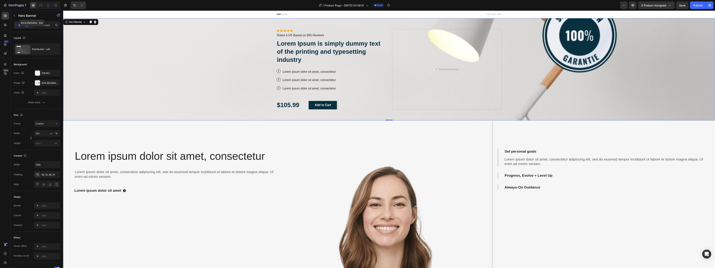
drag, startPoint x: 14, startPoint y: 16, endPoint x: 14, endPoint y: 14, distance: 1.9
click at [14, 14] on button "button" at bounding box center [14, 16] width 6 height 6
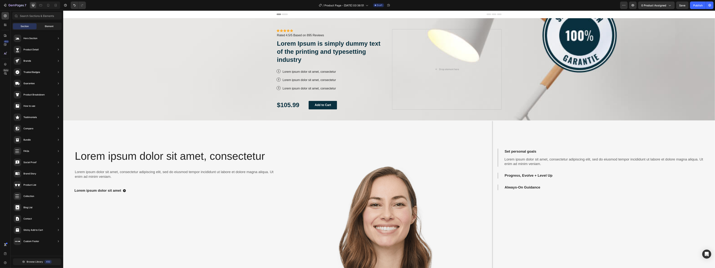
click at [42, 26] on div "Element" at bounding box center [49, 26] width 24 height 6
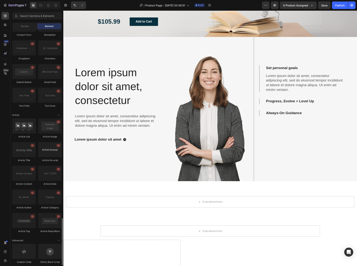
scroll to position [901, 0]
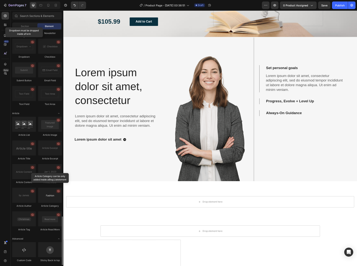
click at [47, 200] on div at bounding box center [50, 195] width 24 height 15
click at [47, 206] on div "Article Category" at bounding box center [50, 205] width 24 height 3
click at [51, 191] on div at bounding box center [50, 195] width 24 height 15
click at [5, 25] on icon at bounding box center [5, 25] width 4 height 4
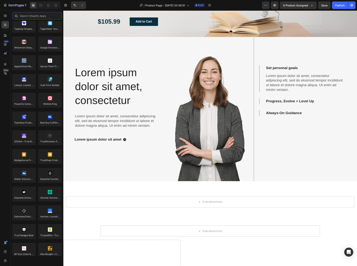
click at [35, 18] on input "text" at bounding box center [37, 16] width 50 height 8
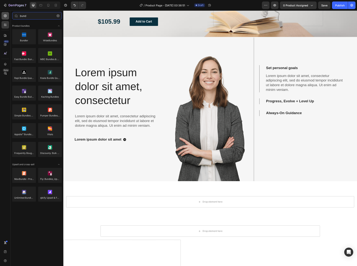
drag, startPoint x: 29, startPoint y: 15, endPoint x: 8, endPoint y: 14, distance: 22.0
click at [8, 14] on div "450 Beta bund Sections(30) Elements(2) Product bundles Bundler WideBundles Fast…" at bounding box center [31, 138] width 63 height 255
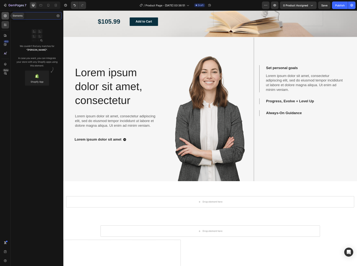
type input "f"
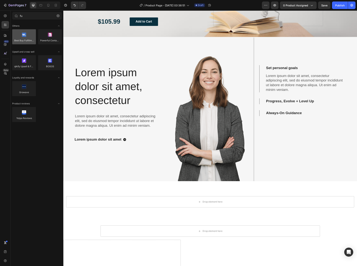
click at [29, 35] on div at bounding box center [24, 36] width 24 height 15
drag, startPoint x: 24, startPoint y: 16, endPoint x: -1, endPoint y: 16, distance: 25.0
click at [0, 0] on html "7 / Product Page - Sep 28, 03:36:51 Draft Preview 0 product assigned Save Publi…" at bounding box center [178, 0] width 357 height 0
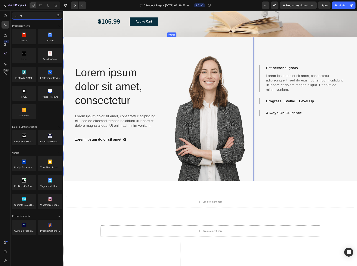
type input "s"
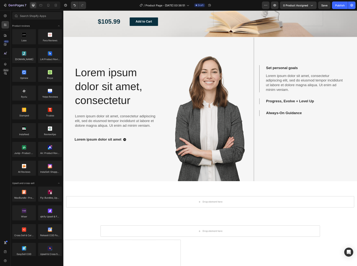
drag, startPoint x: 215, startPoint y: 5, endPoint x: 155, endPoint y: 0, distance: 60.6
click at [215, 5] on div "/ Product Page - Sep 28, 03:36:51 Draft" at bounding box center [175, 6] width 173 height 8
drag, startPoint x: 215, startPoint y: 78, endPoint x: 212, endPoint y: 80, distance: 3.4
click at [215, 78] on img at bounding box center [210, 109] width 87 height 144
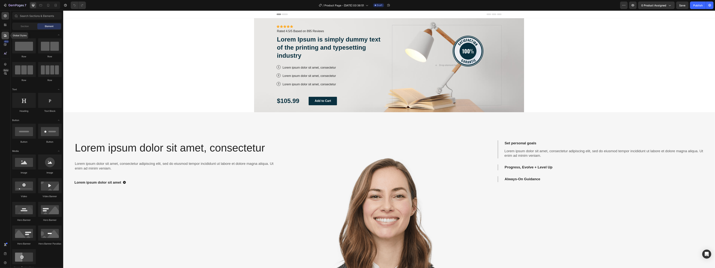
click at [6, 35] on icon at bounding box center [5, 35] width 3 height 3
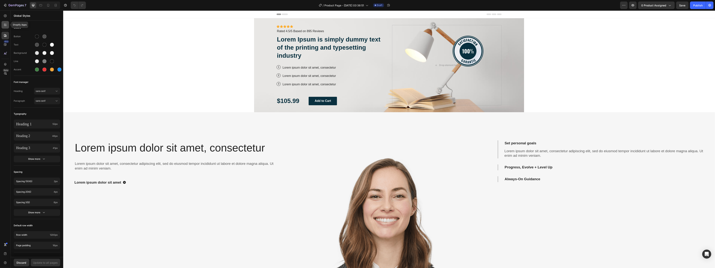
click at [8, 25] on div at bounding box center [6, 25] width 8 height 8
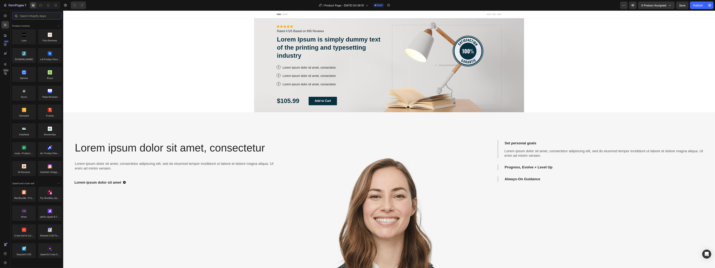
click at [36, 17] on input "text" at bounding box center [37, 16] width 50 height 8
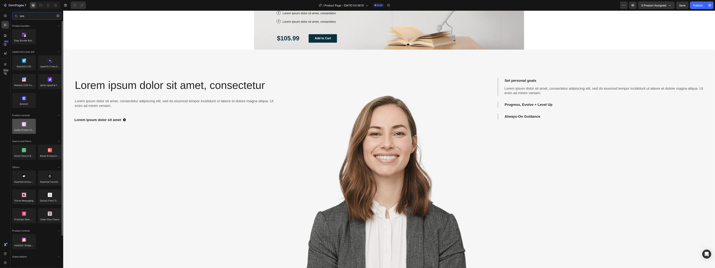
type input "eas"
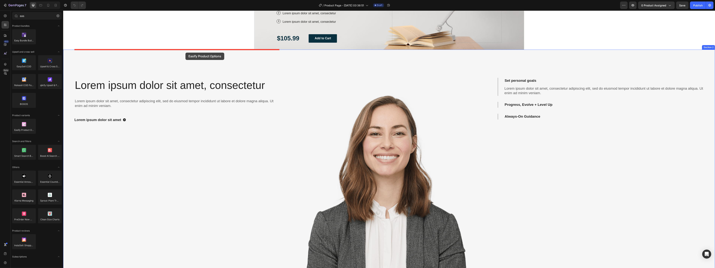
drag, startPoint x: 89, startPoint y: 135, endPoint x: 187, endPoint y: 50, distance: 129.3
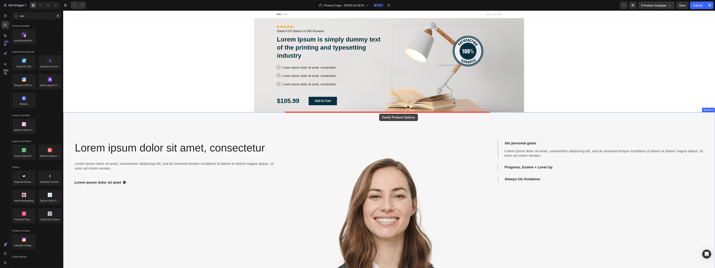
drag, startPoint x: 95, startPoint y: 137, endPoint x: 379, endPoint y: 114, distance: 285.1
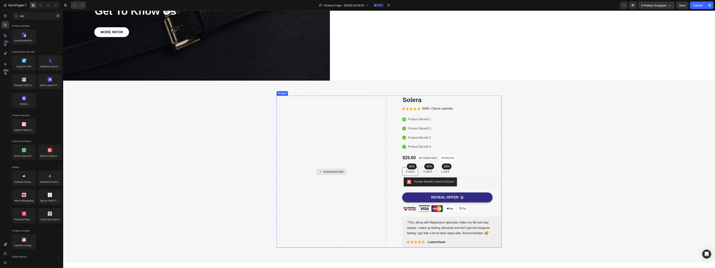
scroll to position [625, 0]
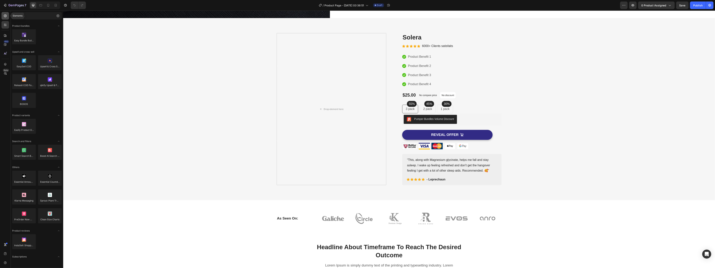
click at [7, 17] on icon at bounding box center [5, 16] width 4 height 4
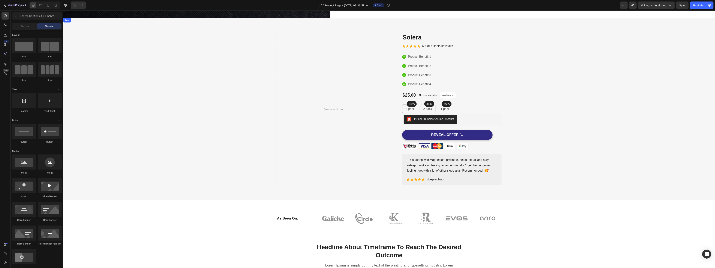
click at [263, 213] on div "As Seen On: Heading Image Image Image Image Image Image Row Row" at bounding box center [389, 218] width 647 height 19
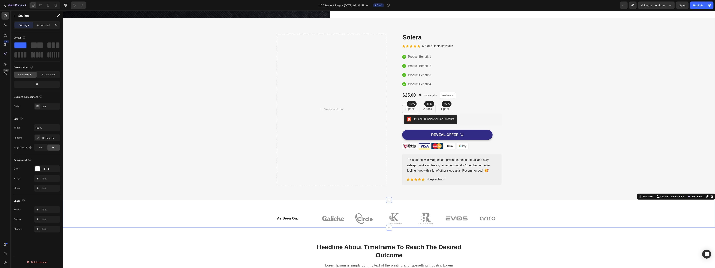
click at [389, 201] on icon at bounding box center [389, 199] width 3 height 3
click at [387, 202] on icon at bounding box center [389, 200] width 4 height 4
click at [388, 201] on icon at bounding box center [389, 199] width 3 height 3
click at [356, 216] on span "inspired by CRO experts" at bounding box center [352, 215] width 26 height 3
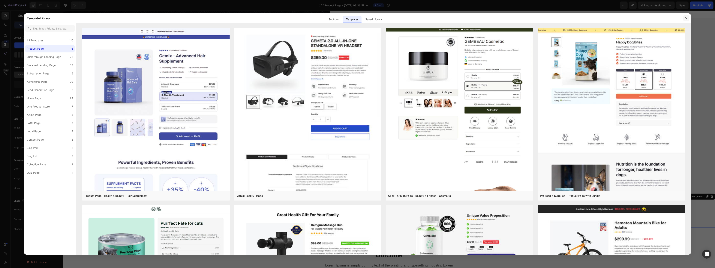
click at [688, 18] on icon "button" at bounding box center [686, 18] width 3 height 3
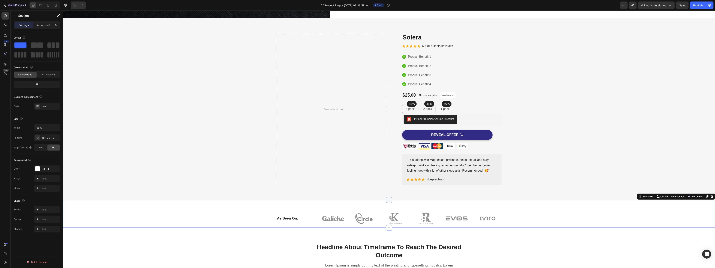
click at [386, 198] on div at bounding box center [389, 200] width 6 height 6
click at [431, 214] on span "then drag & drop elements" at bounding box center [426, 215] width 28 height 3
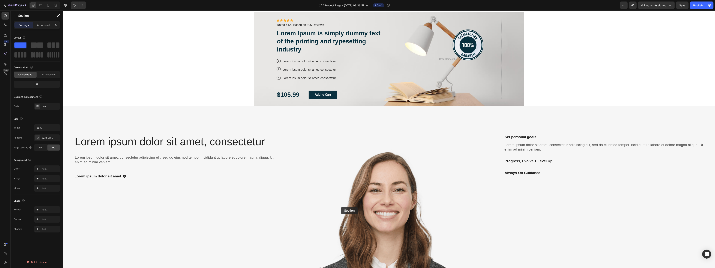
scroll to position [0, 0]
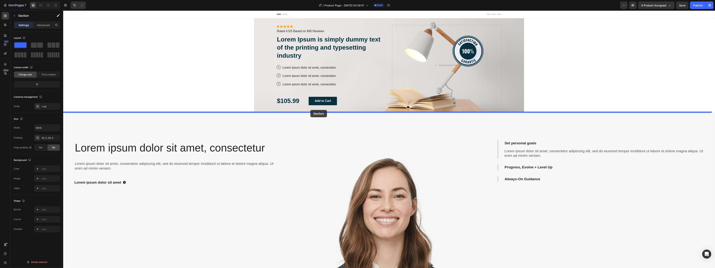
drag, startPoint x: 367, startPoint y: 198, endPoint x: 242, endPoint y: 98, distance: 160.6
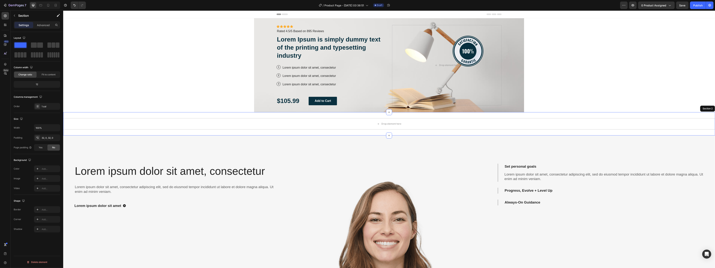
click at [29, 25] on div "Settings" at bounding box center [23, 25] width 19 height 6
drag, startPoint x: 103, startPoint y: 64, endPoint x: 335, endPoint y: 113, distance: 237.7
click at [51, 55] on span at bounding box center [51, 54] width 2 height 5
click at [46, 23] on p "Advanced" at bounding box center [43, 25] width 13 height 4
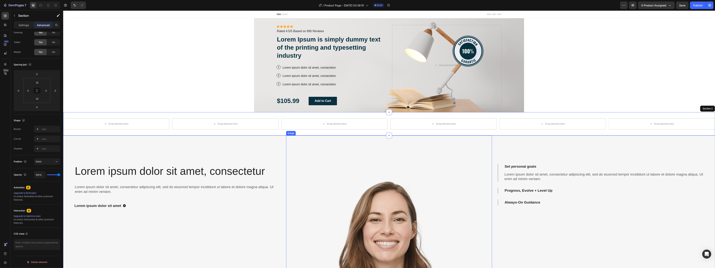
drag, startPoint x: 389, startPoint y: 134, endPoint x: 386, endPoint y: 188, distance: 53.8
click at [388, 135] on icon at bounding box center [389, 135] width 3 height 3
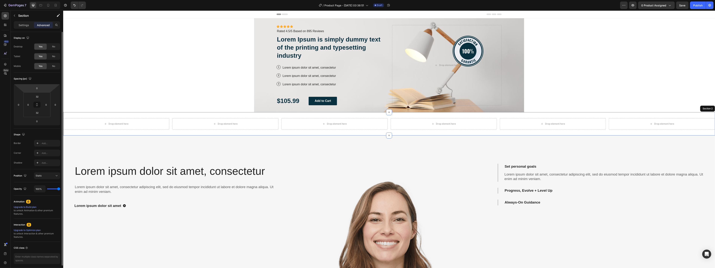
click at [28, 28] on div "Settings Advanced" at bounding box center [37, 25] width 47 height 8
click at [28, 28] on div "Settings" at bounding box center [23, 25] width 19 height 6
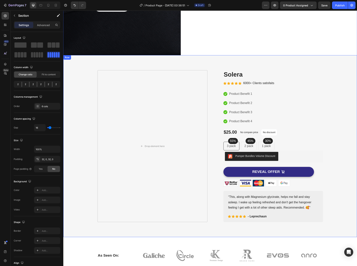
scroll to position [605, 0]
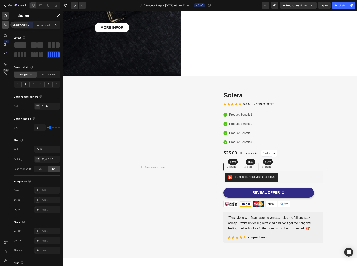
click at [5, 26] on icon at bounding box center [5, 25] width 4 height 4
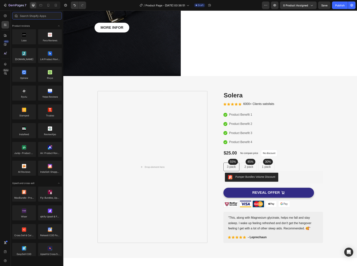
click at [41, 13] on input "text" at bounding box center [37, 16] width 50 height 8
type input "w"
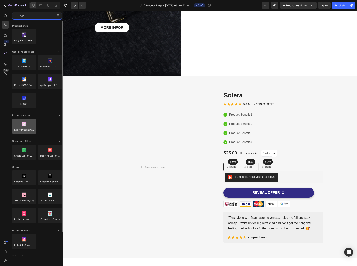
type input "eas"
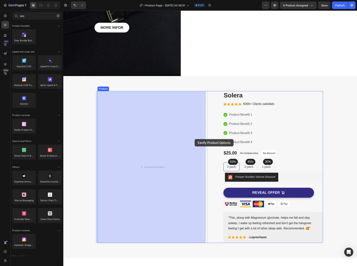
drag, startPoint x: 89, startPoint y: 137, endPoint x: 204, endPoint y: 138, distance: 115.0
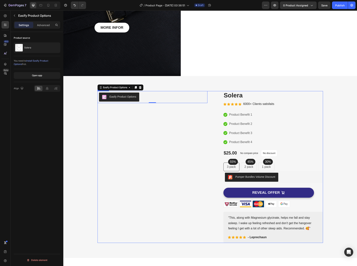
click at [163, 114] on div "Easify Product Options Easify Product Options 0" at bounding box center [152, 167] width 110 height 152
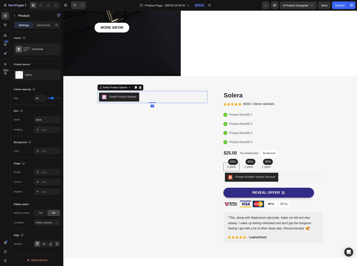
click at [130, 98] on div "Easify Product Options" at bounding box center [122, 97] width 27 height 4
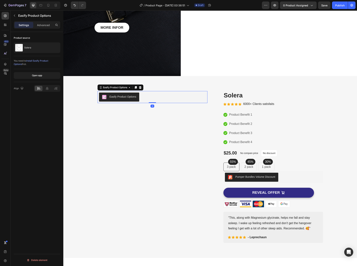
click at [115, 95] on div "Easify Product Options" at bounding box center [122, 97] width 27 height 4
click at [33, 74] on div "Open app" at bounding box center [37, 75] width 10 height 3
click at [132, 98] on div "Easify Product Options" at bounding box center [122, 97] width 27 height 4
click at [127, 89] on div "Easify Product Options" at bounding box center [114, 87] width 33 height 5
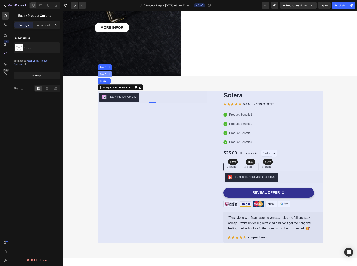
click at [107, 73] on div "Row 1 col" at bounding box center [104, 74] width 11 height 2
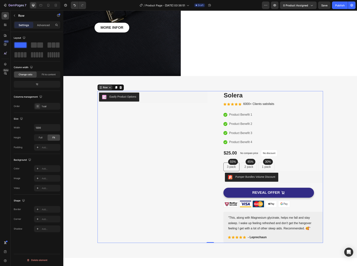
click at [109, 86] on icon at bounding box center [109, 87] width 3 height 3
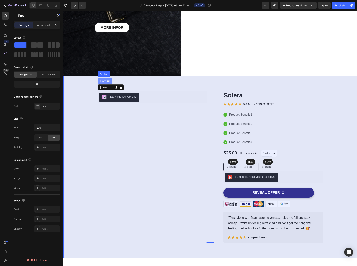
click at [108, 83] on div "Row 1 col" at bounding box center [105, 81] width 14 height 6
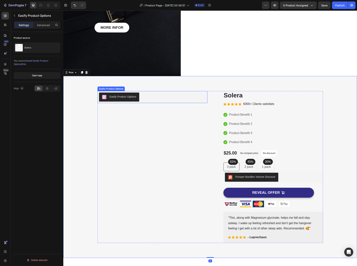
click at [113, 94] on button "Easify Product Options" at bounding box center [119, 97] width 40 height 9
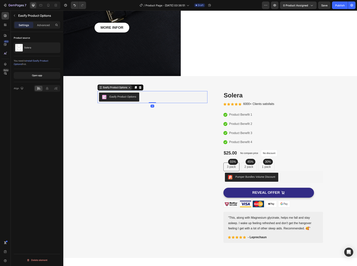
click at [113, 87] on div "Easify Product Options" at bounding box center [115, 87] width 26 height 3
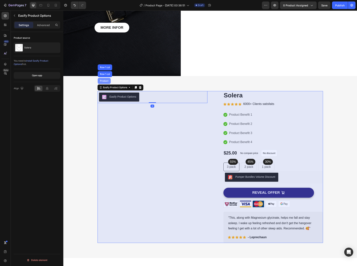
click at [106, 80] on div "Product" at bounding box center [104, 81] width 10 height 2
